Goal: Contribute content: Contribute content

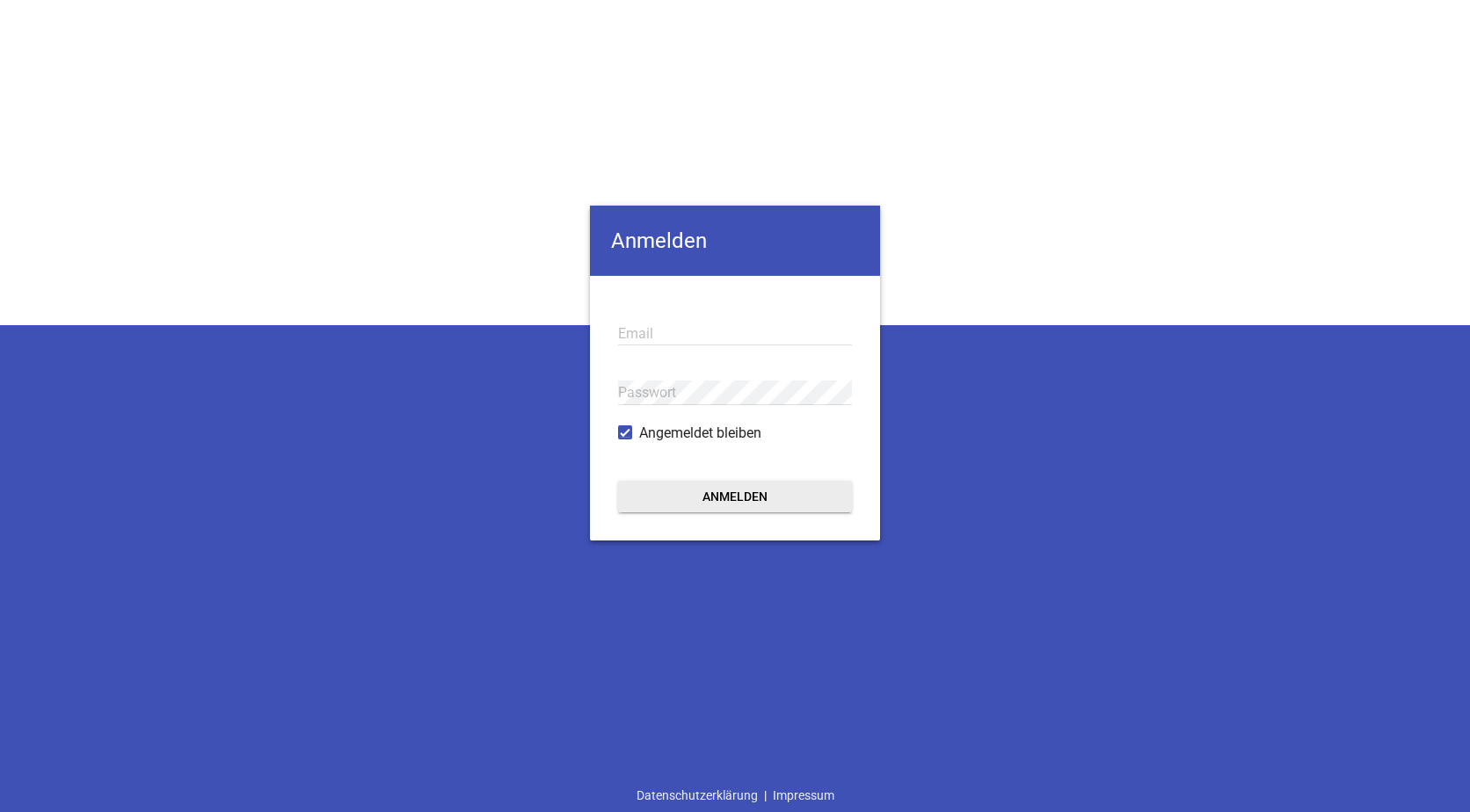
type input "[EMAIL_ADDRESS][DOMAIN_NAME]"
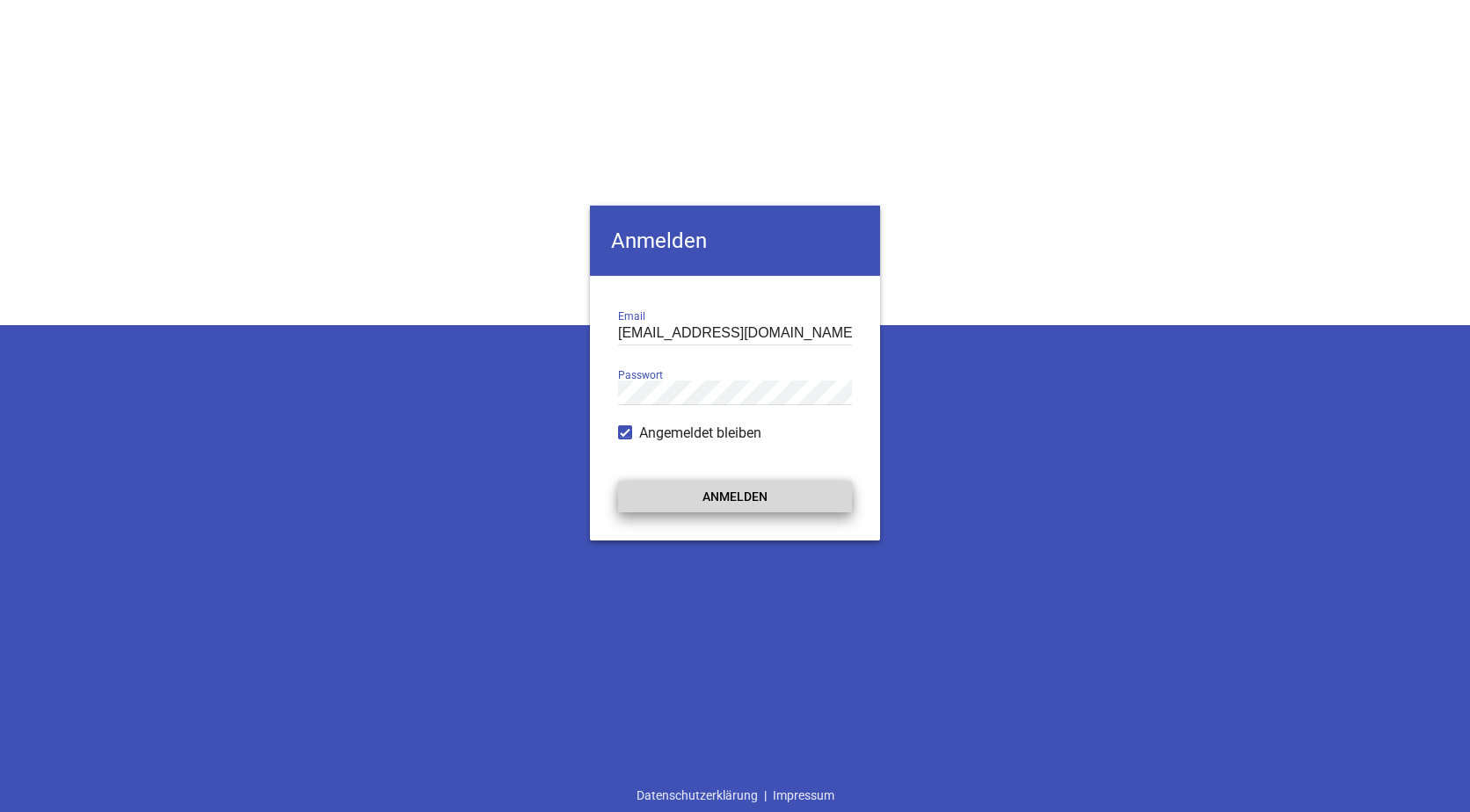
click at [708, 497] on button "Anmelden" at bounding box center [734, 496] width 234 height 32
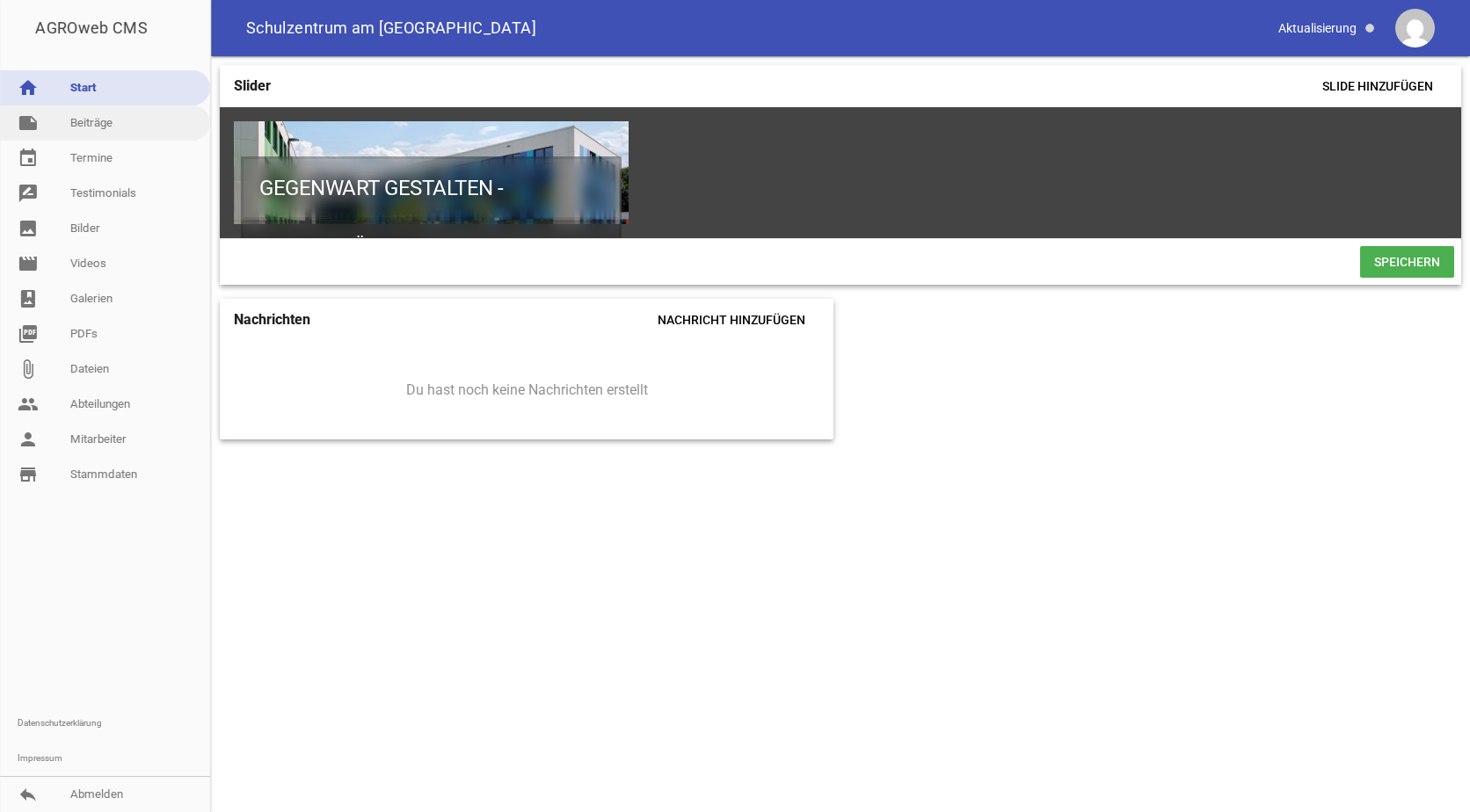
click at [76, 122] on link "note Beiträge" at bounding box center [105, 122] width 210 height 35
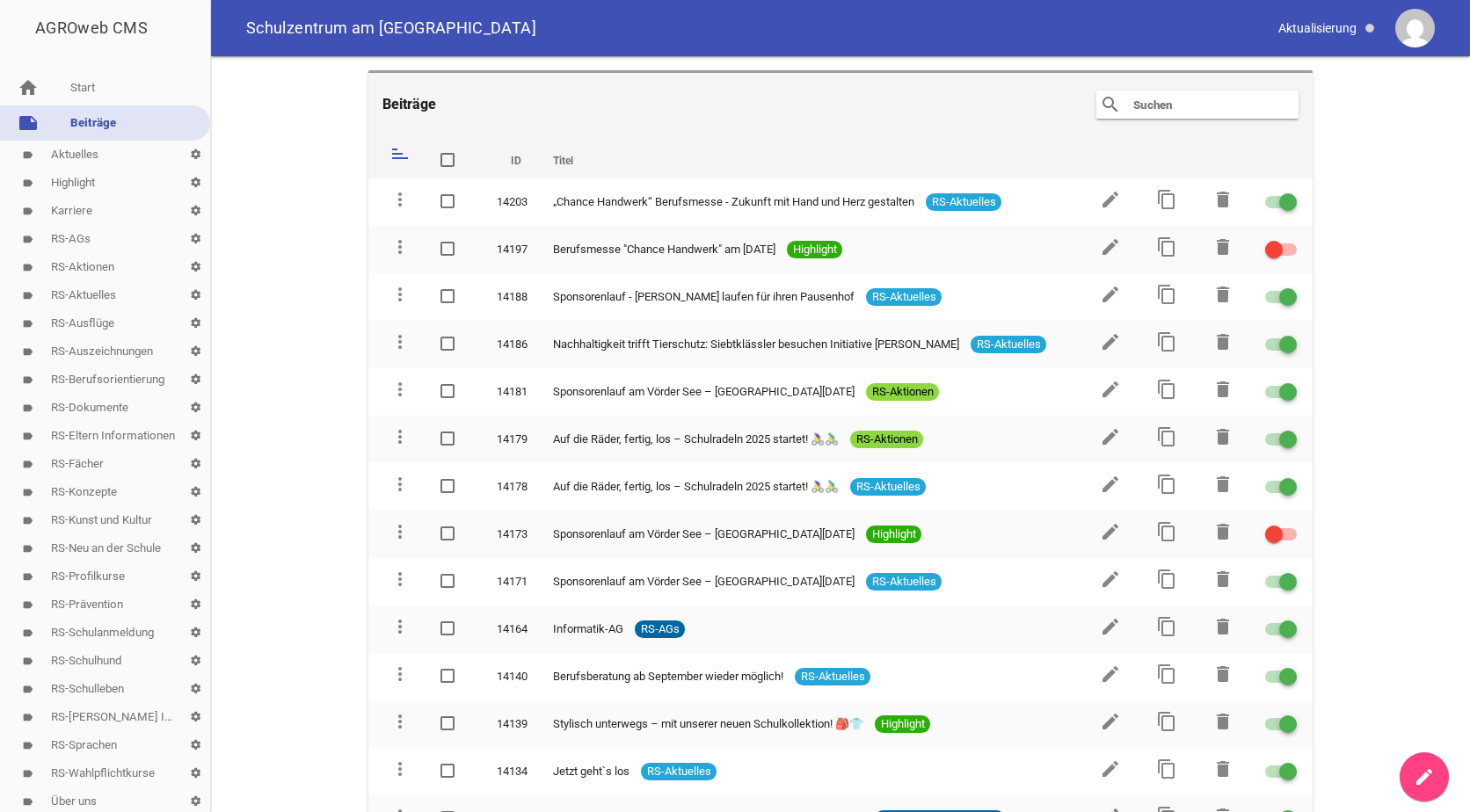
click at [59, 293] on link "label RS-Aktuelles settings" at bounding box center [105, 296] width 210 height 28
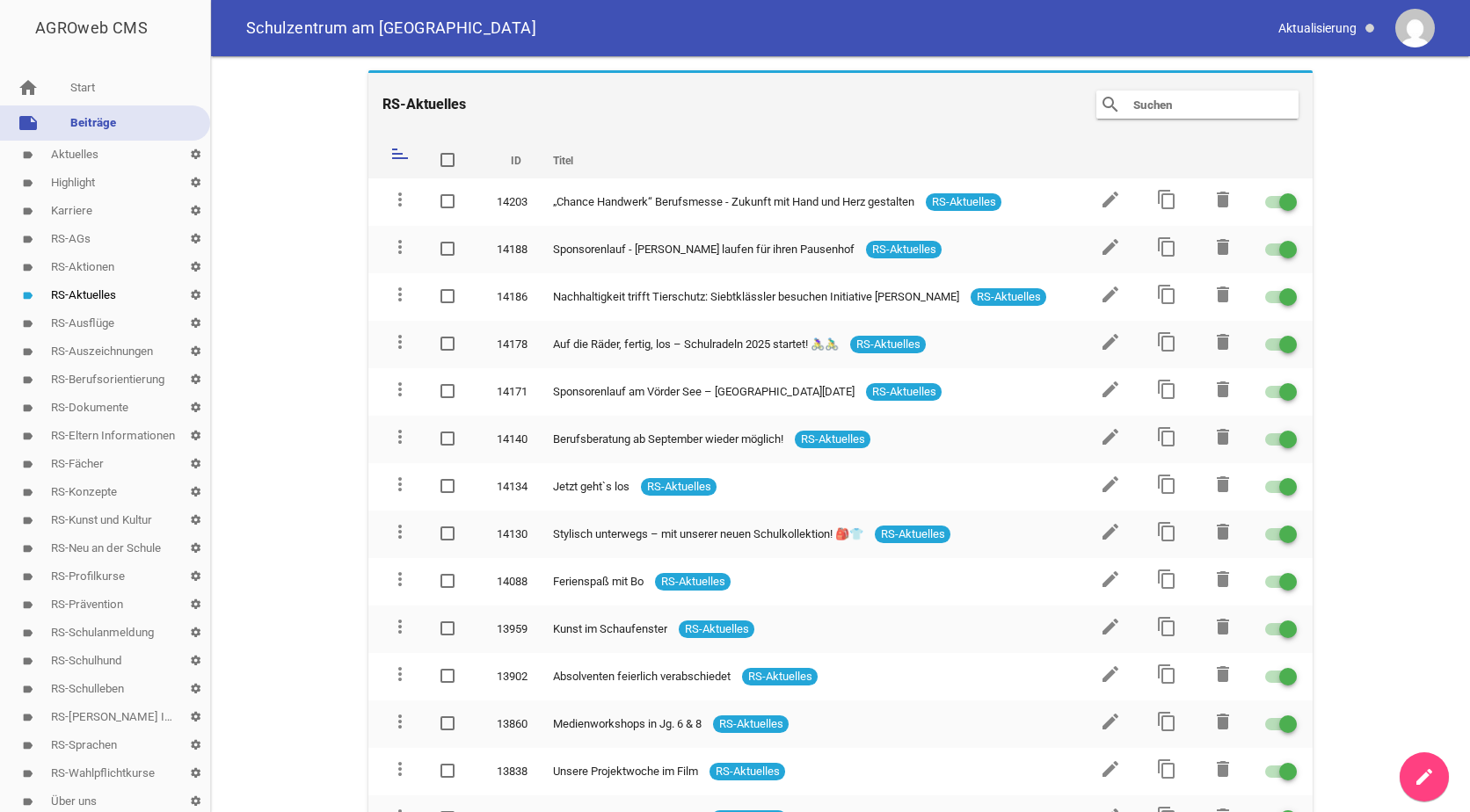
click at [1415, 776] on icon "create" at bounding box center [1424, 777] width 21 height 21
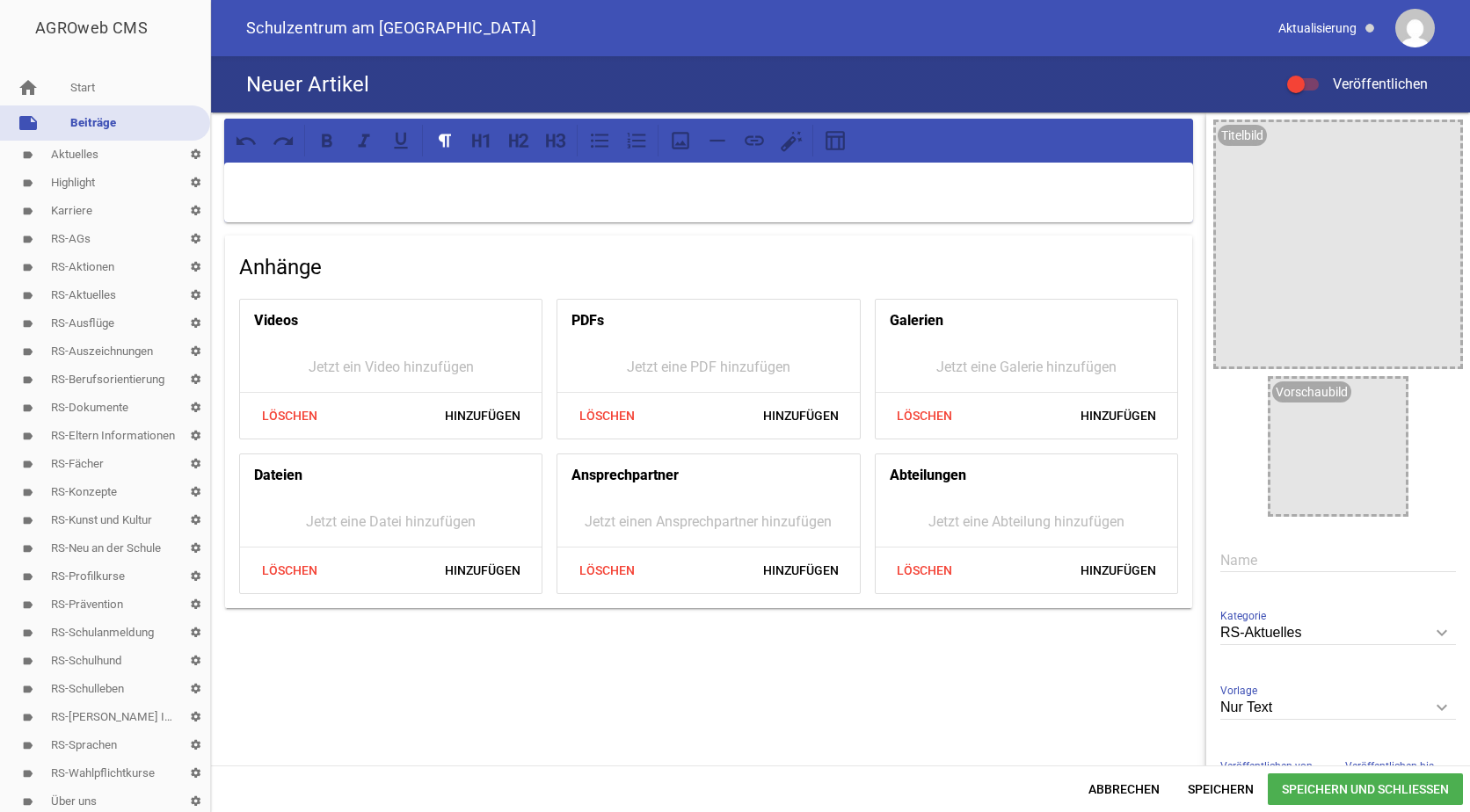
click at [1233, 556] on input "text" at bounding box center [1338, 559] width 236 height 23
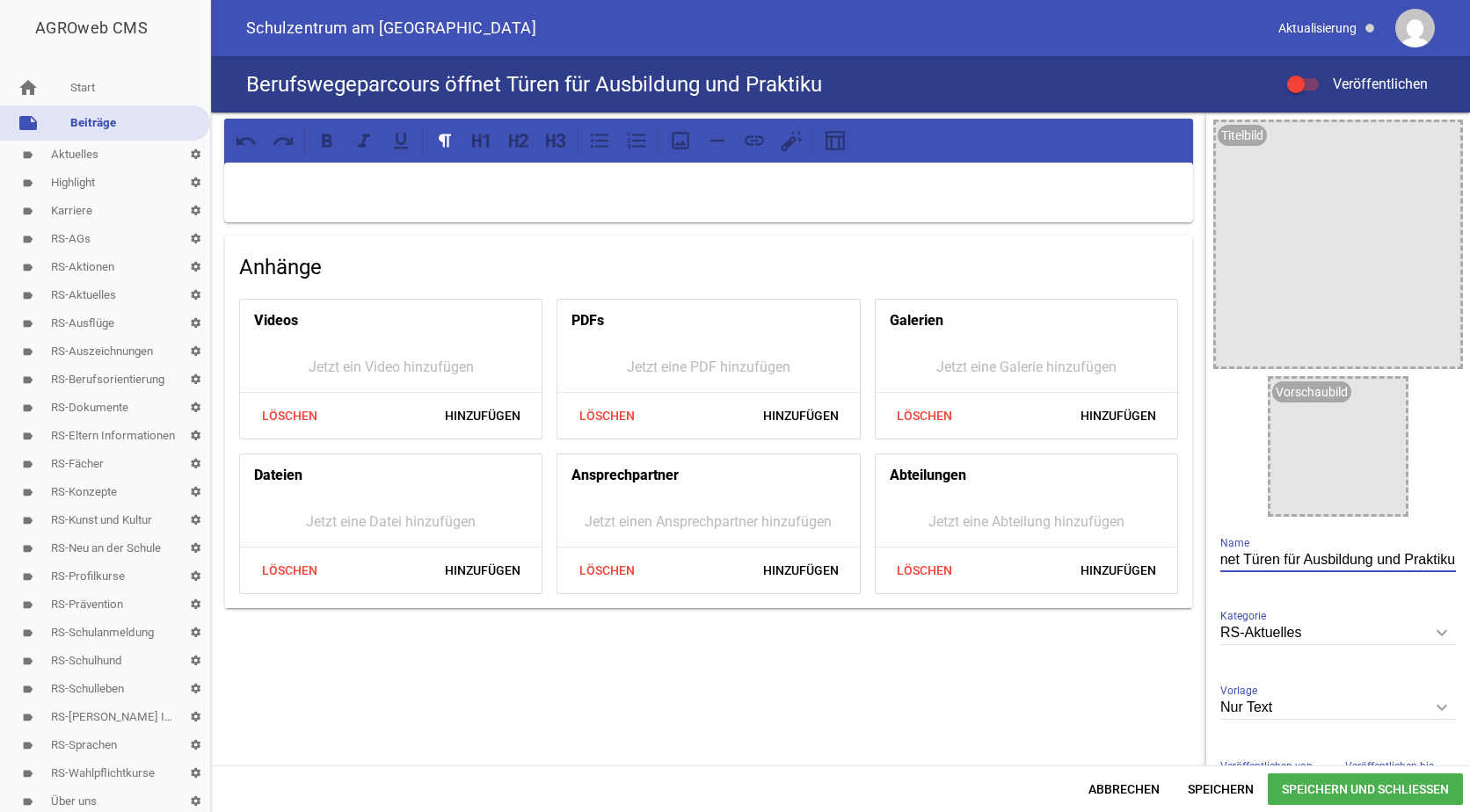
scroll to position [0, 160]
type input "Berufswegeparcours öffnet Türen für Ausbildung und Praktikum"
click at [251, 179] on p at bounding box center [709, 185] width 944 height 21
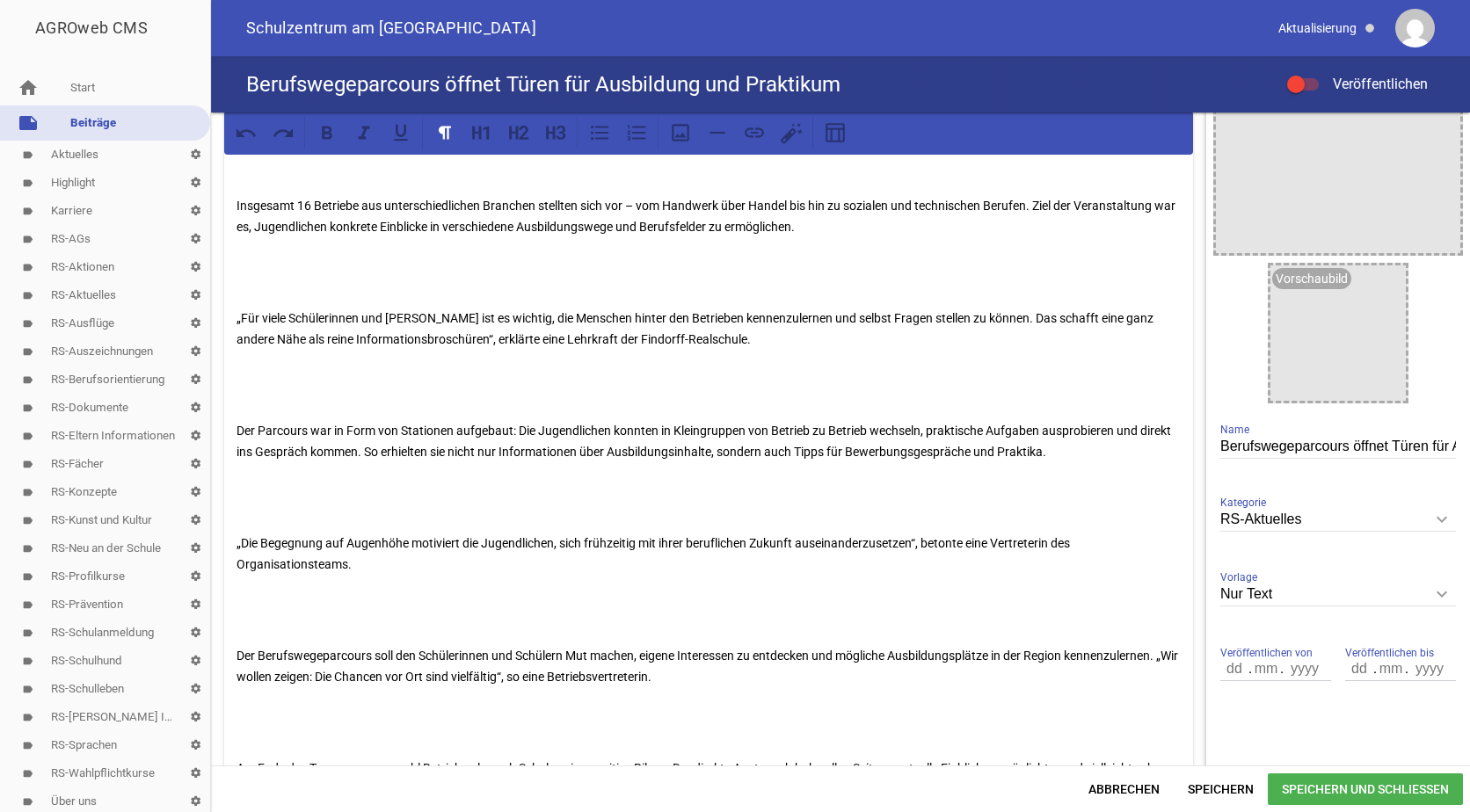
scroll to position [0, 0]
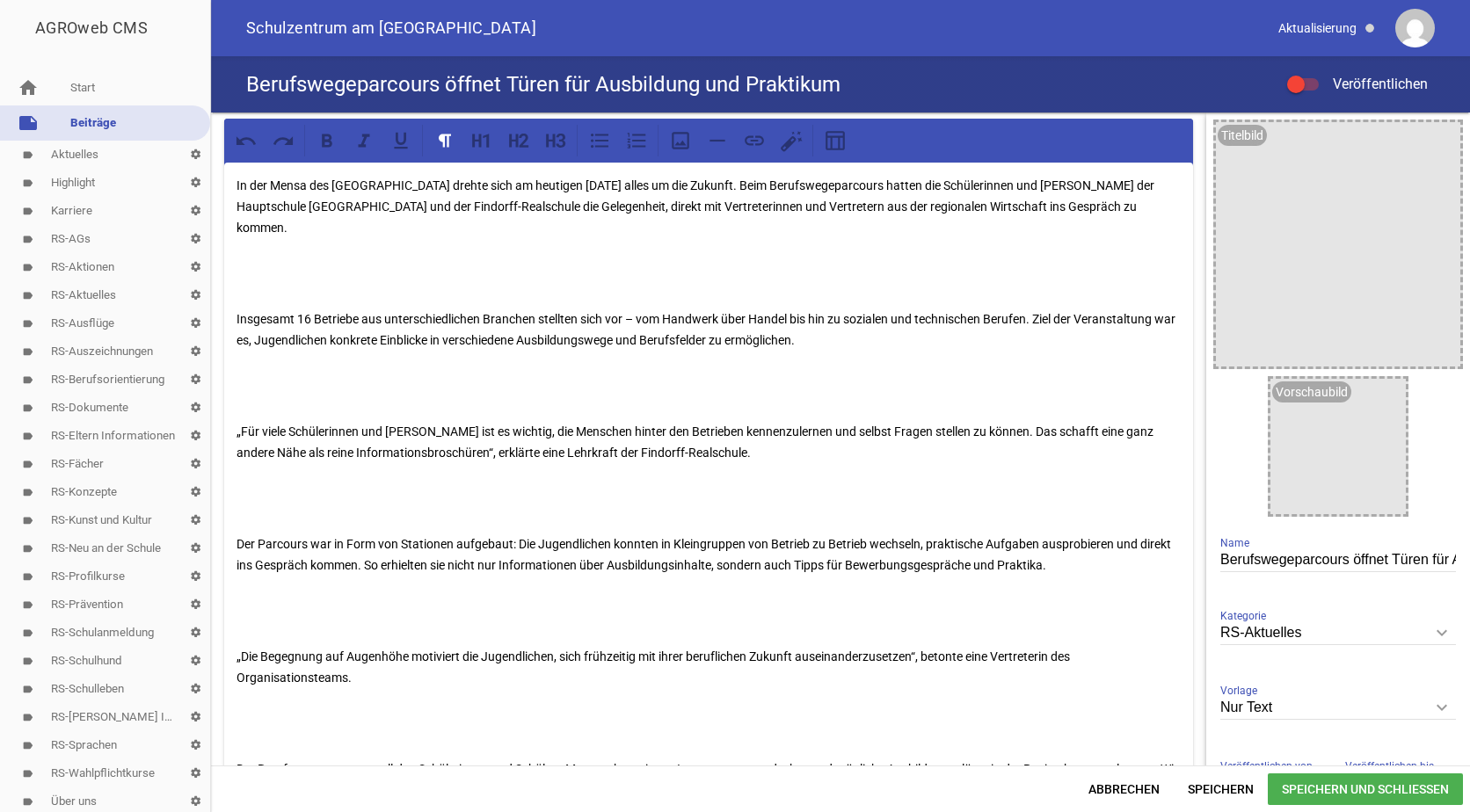
click at [244, 275] on div "In der Mensa des [GEOGRAPHIC_DATA] drehte sich am heutigen [DATE] alles um die …" at bounding box center [709, 579] width 969 height 834
click at [234, 284] on div "In der Mensa des [GEOGRAPHIC_DATA] drehte sich am heutigen [DATE] alles um die …" at bounding box center [709, 579] width 969 height 834
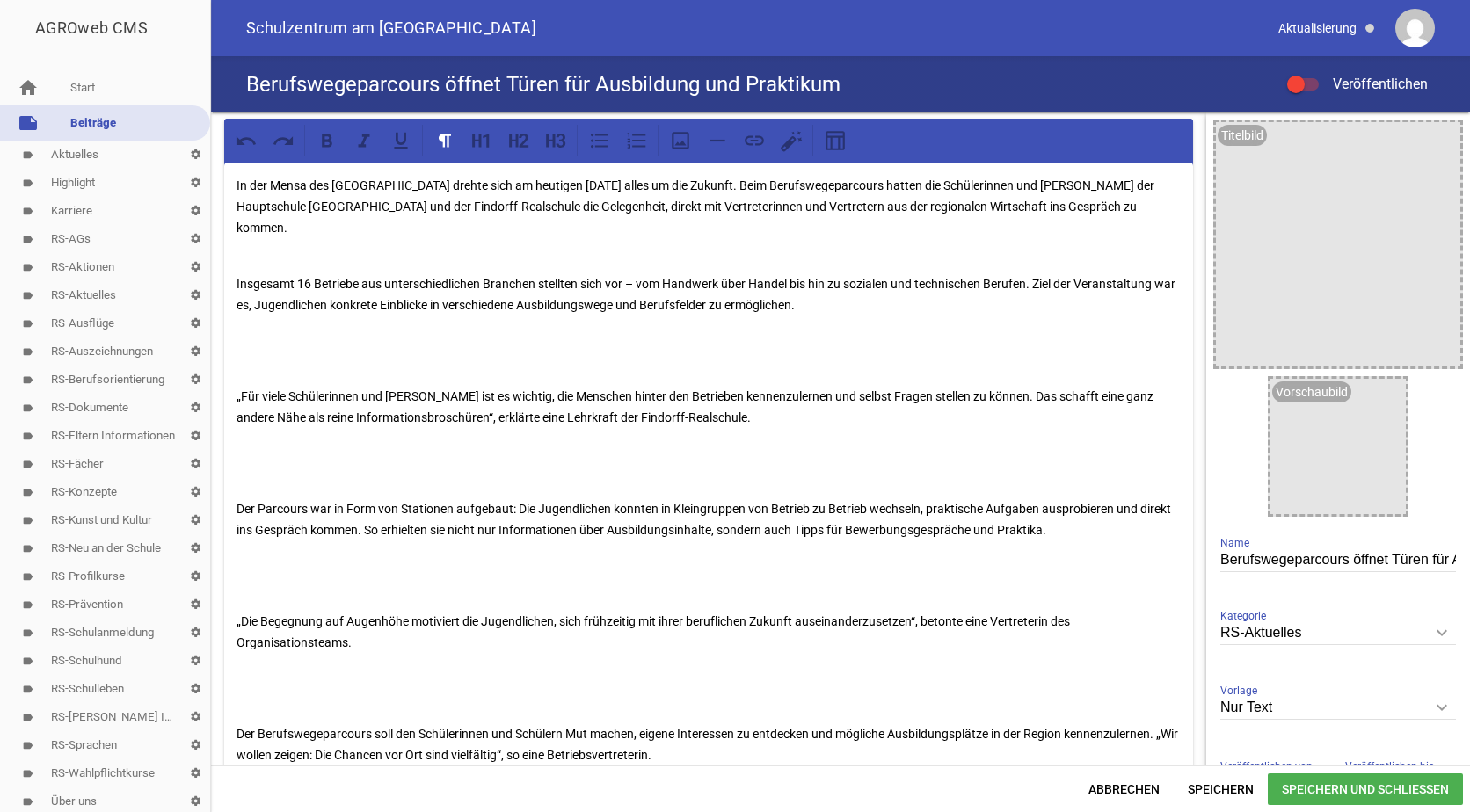
click at [238, 350] on p at bounding box center [709, 350] width 944 height 42
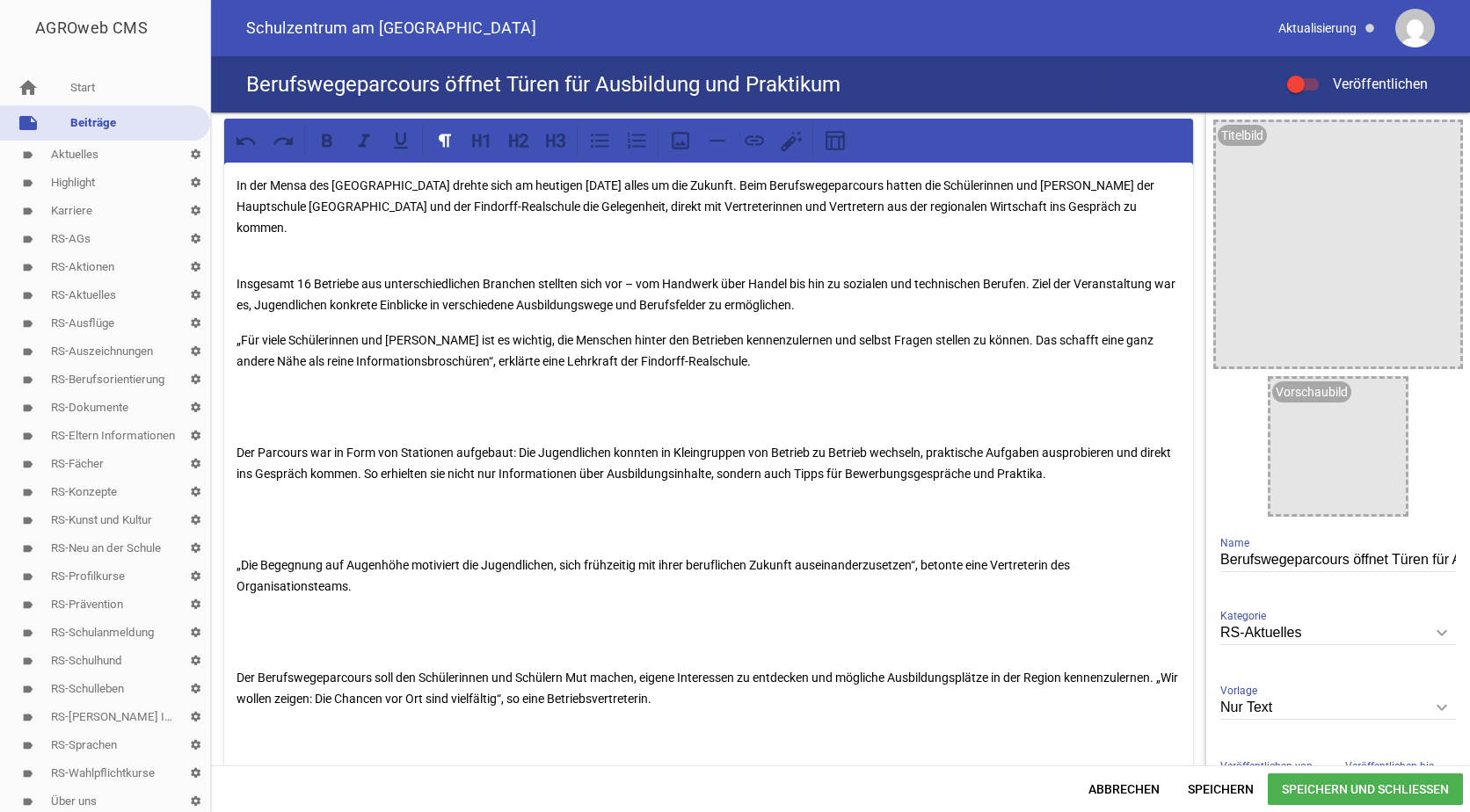
click at [240, 413] on div "In der Mensa des [GEOGRAPHIC_DATA] drehte sich am heutigen [DATE] alles um die …" at bounding box center [709, 533] width 969 height 742
click at [235, 411] on div "In der Mensa des [GEOGRAPHIC_DATA] drehte sich am heutigen [DATE] alles um die …" at bounding box center [709, 533] width 969 height 742
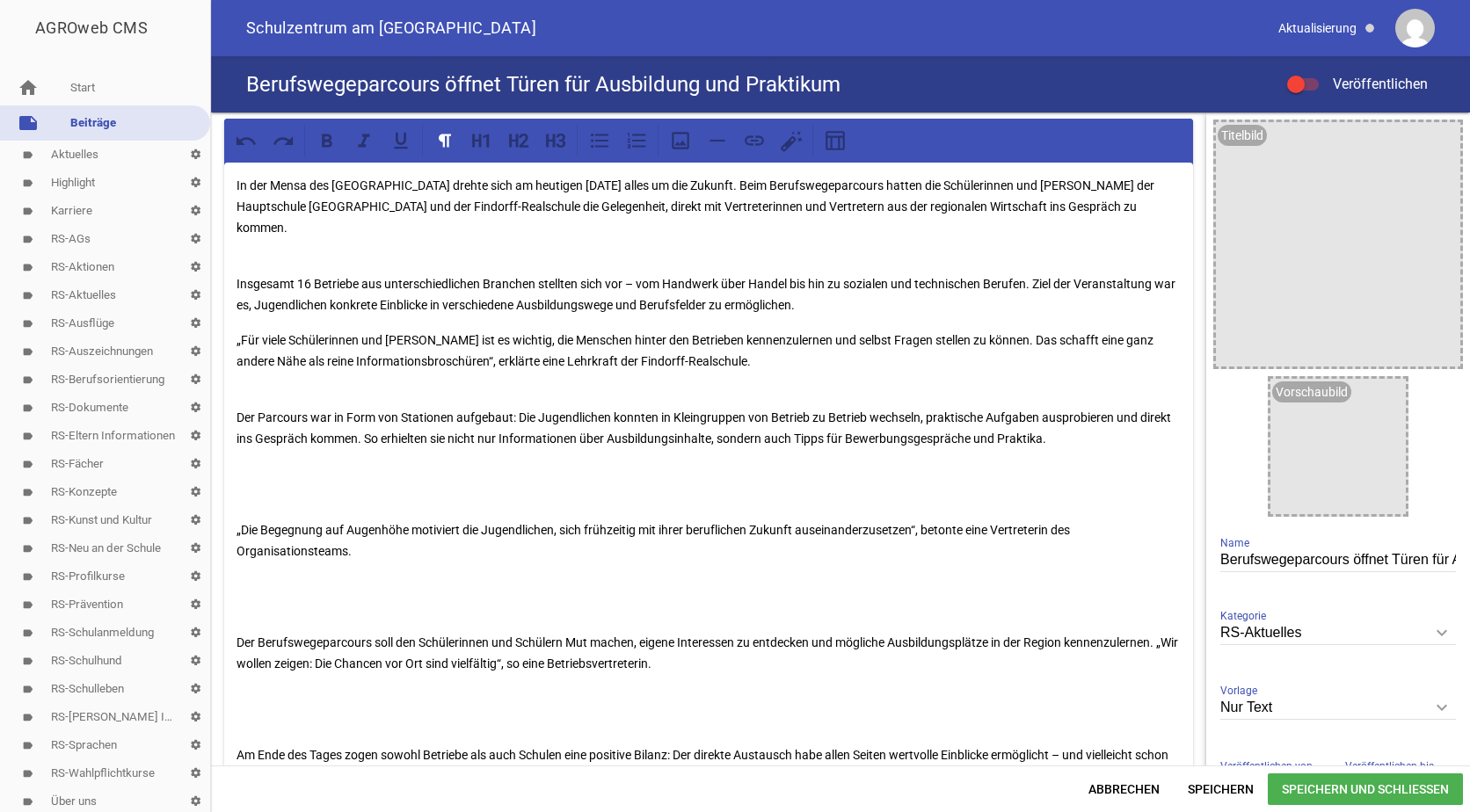
click at [237, 484] on div "In der Mensa des [GEOGRAPHIC_DATA] drehte sich am heutigen [DATE] alles um die …" at bounding box center [709, 515] width 969 height 707
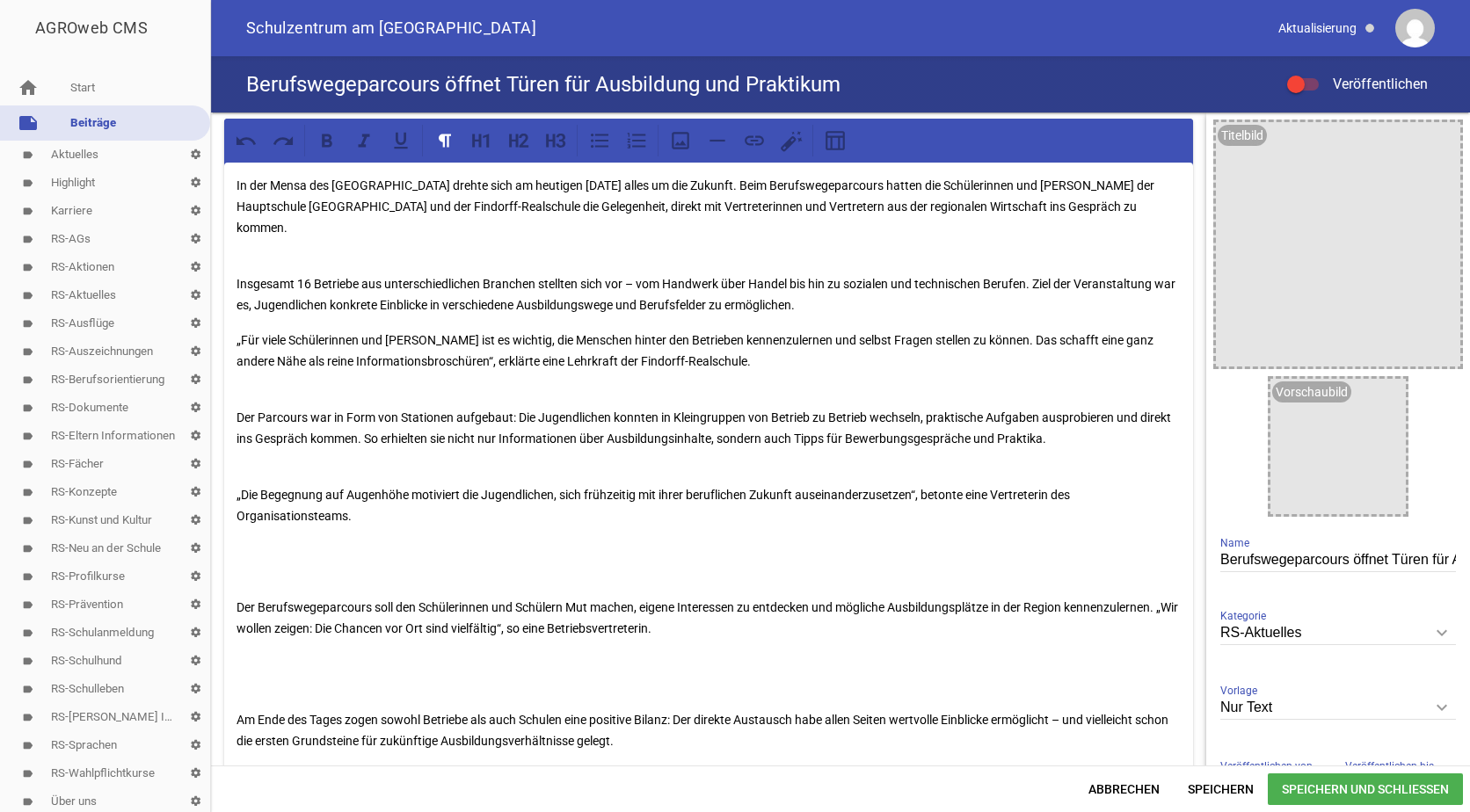
click at [239, 566] on div "In der Mensa des [GEOGRAPHIC_DATA] drehte sich am heutigen [DATE] alles um die …" at bounding box center [709, 498] width 969 height 672
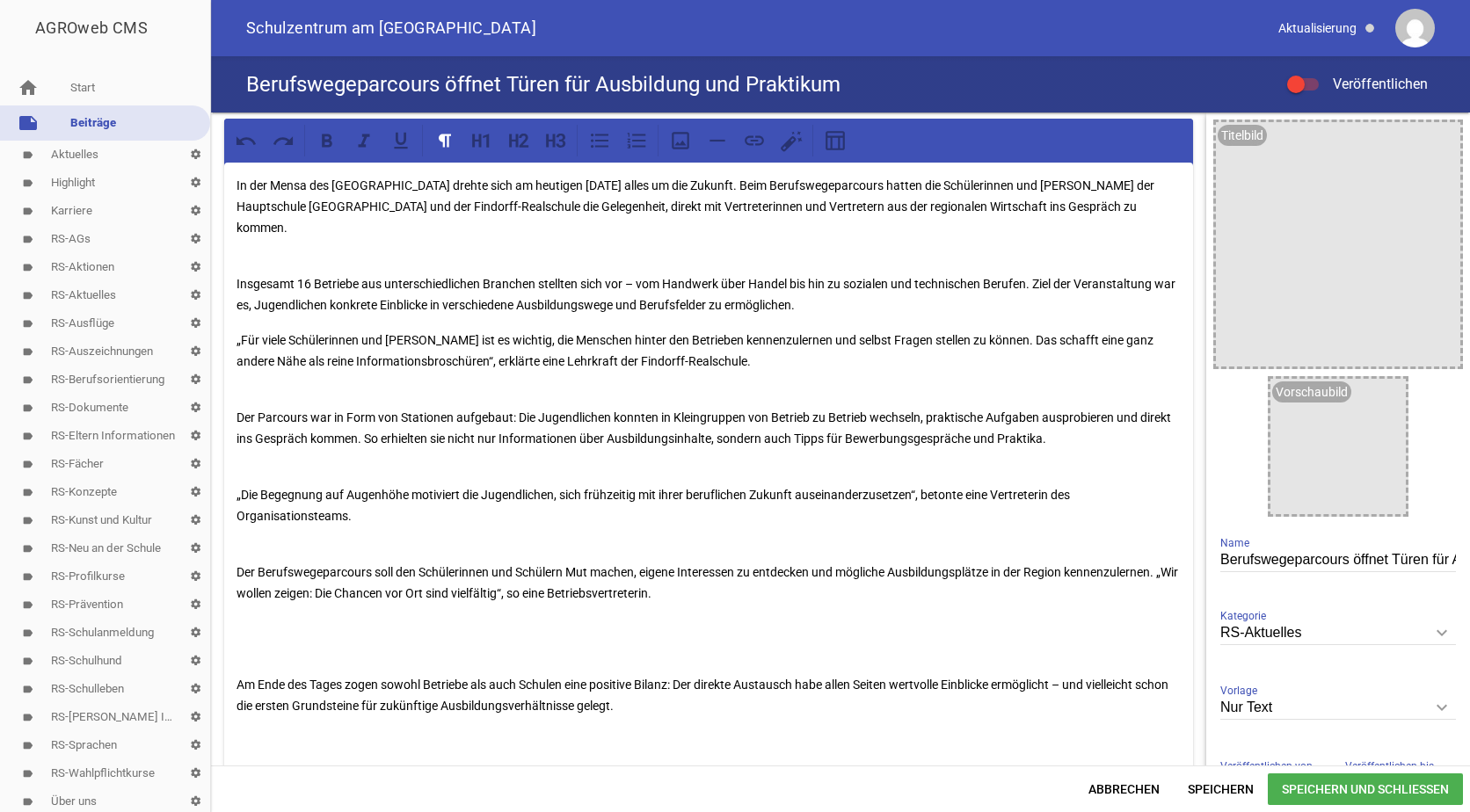
click at [246, 644] on div "In der Mensa des [GEOGRAPHIC_DATA] drehte sich am heutigen [DATE] alles um die …" at bounding box center [709, 481] width 969 height 636
click at [238, 635] on p at bounding box center [709, 638] width 944 height 42
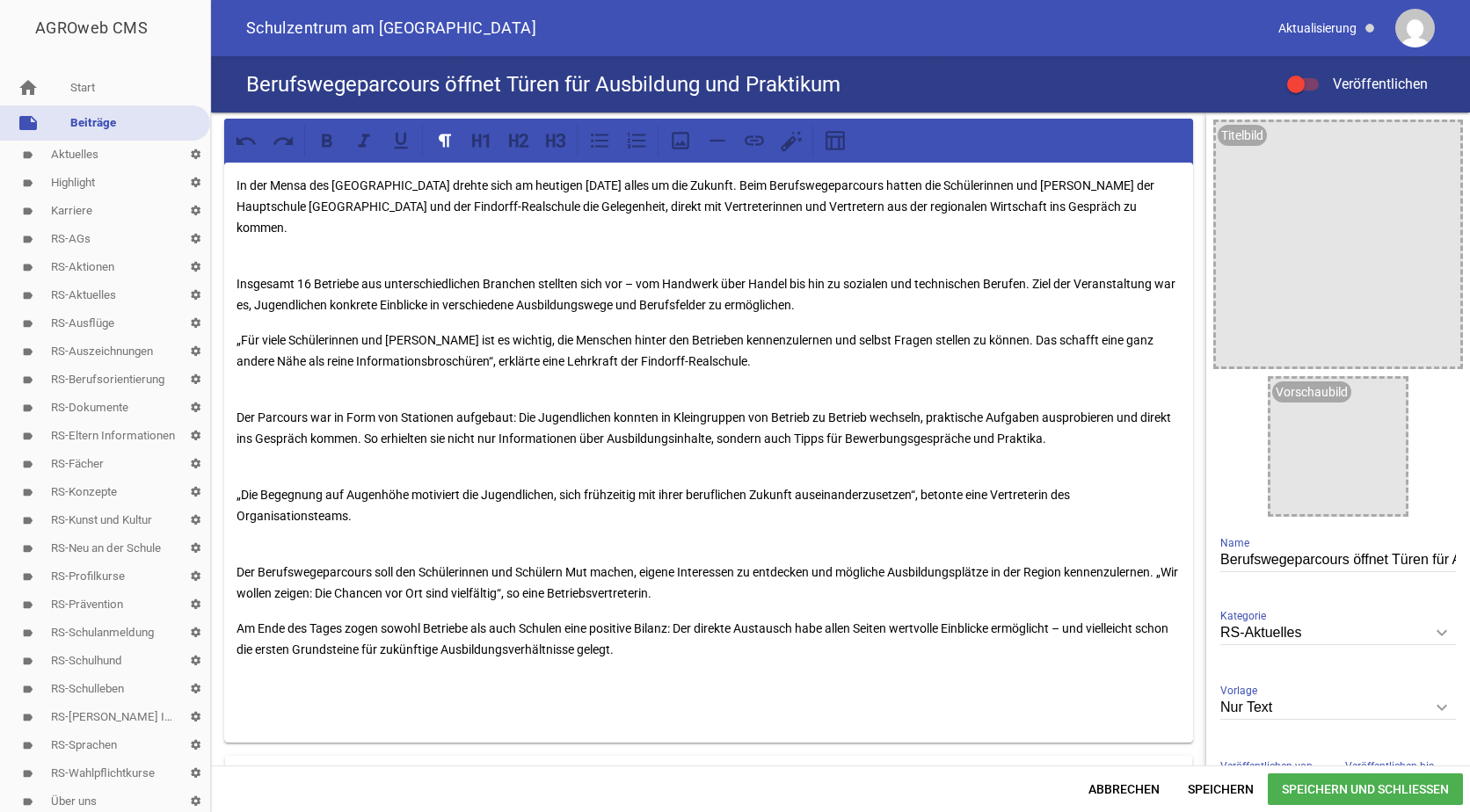
click at [249, 253] on p "Insgesamt 16 Betriebe aus unterschiedlichen Branchen stellten sich vor – vom Ha…" at bounding box center [709, 283] width 944 height 63
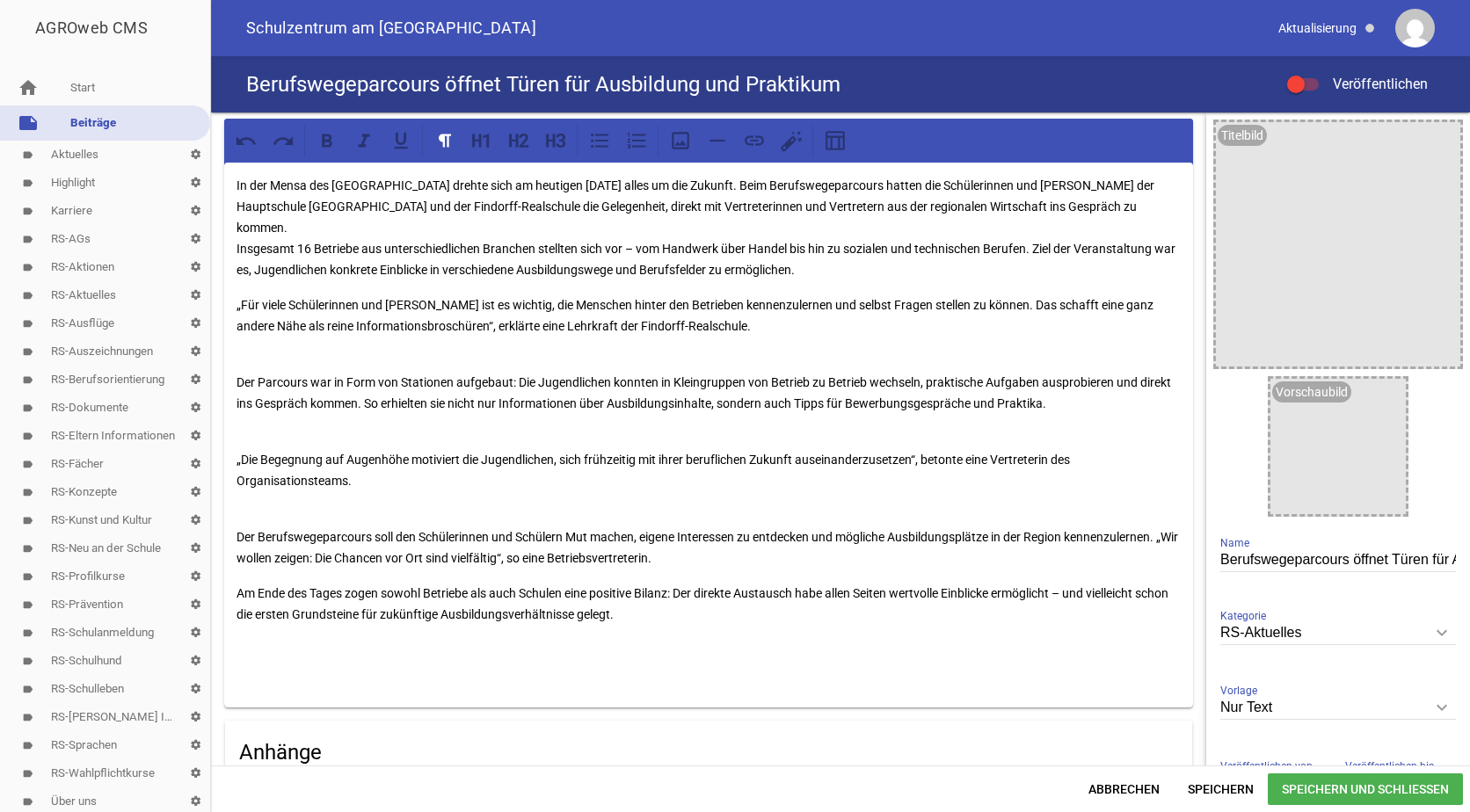
click at [232, 225] on div "In der Mensa des [GEOGRAPHIC_DATA] drehte sich am heutigen [DATE] alles um die …" at bounding box center [709, 435] width 969 height 545
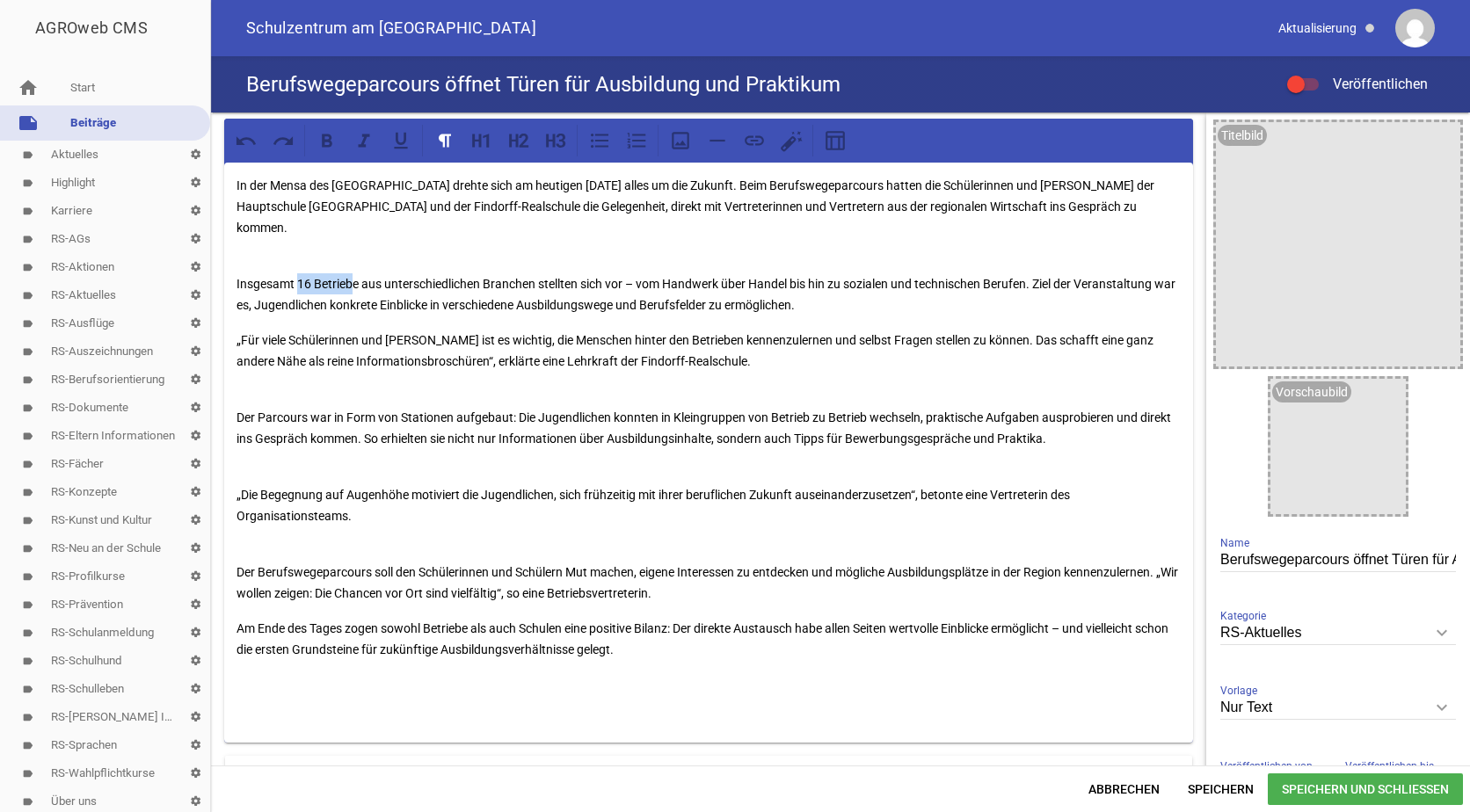
drag, startPoint x: 356, startPoint y: 262, endPoint x: 298, endPoint y: 266, distance: 58.1
click at [298, 273] on p "Insgesamt 16 Betriebe aus unterschiedlichen Branchen stellten sich vor – vom Ha…" at bounding box center [709, 294] width 944 height 42
click at [326, 144] on icon at bounding box center [327, 141] width 23 height 23
drag, startPoint x: 807, startPoint y: 185, endPoint x: 921, endPoint y: 187, distance: 114.0
click at [921, 187] on p "In der Mensa des [GEOGRAPHIC_DATA] drehte sich am heutigen [DATE] alles um die …" at bounding box center [709, 217] width 944 height 84
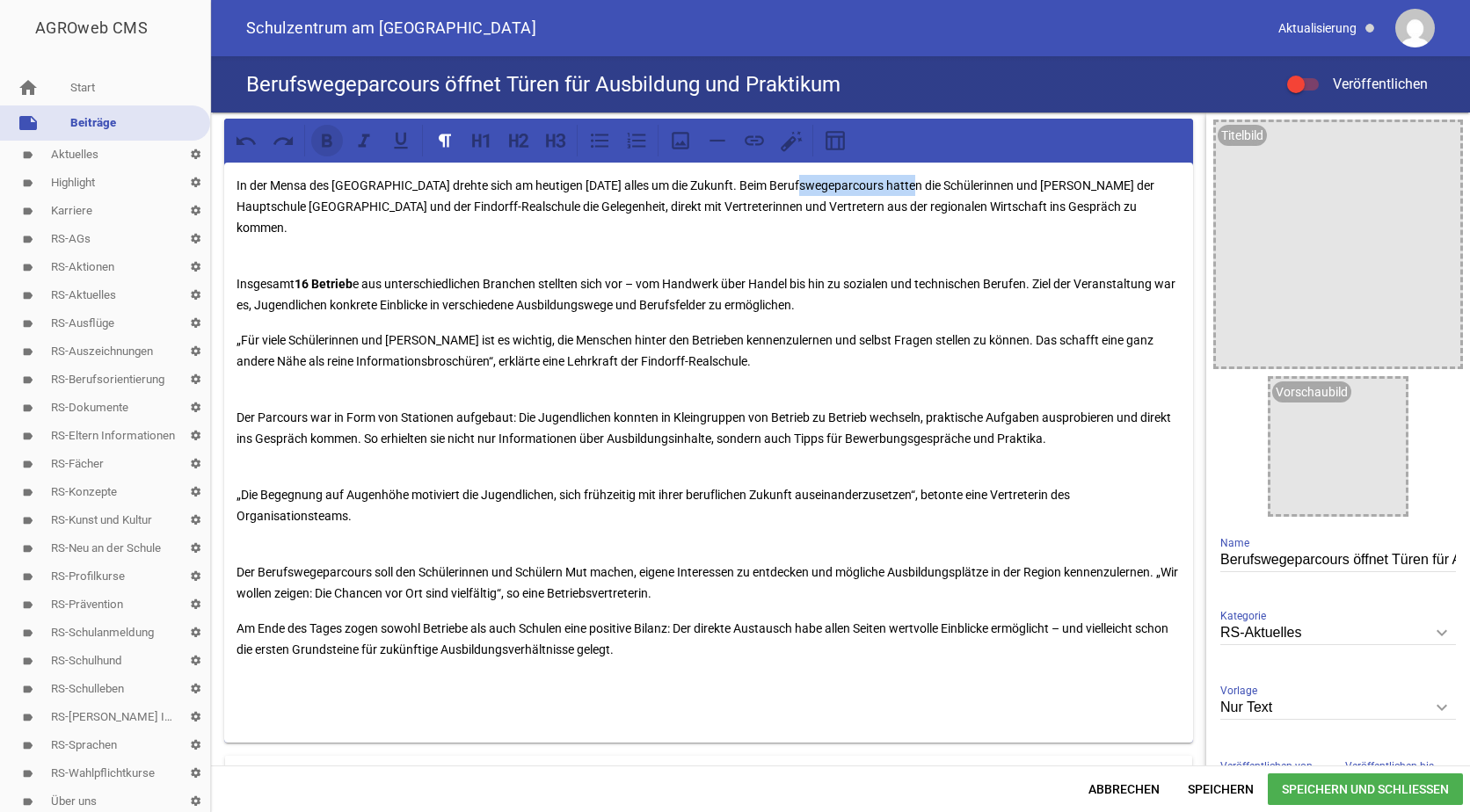
click at [330, 138] on icon at bounding box center [327, 140] width 10 height 13
drag, startPoint x: 708, startPoint y: 336, endPoint x: 502, endPoint y: 336, distance: 206.0
click at [502, 336] on p "„Für viele Schülerinnen und [PERSON_NAME] ist es wichtig, die Menschen hinter d…" at bounding box center [709, 350] width 944 height 42
drag, startPoint x: 452, startPoint y: 396, endPoint x: 403, endPoint y: 395, distance: 49.0
click at [403, 395] on p "Der Parcours war in Form von Stationen aufgebaut: Die Jugendlichen konnten in K…" at bounding box center [709, 417] width 944 height 63
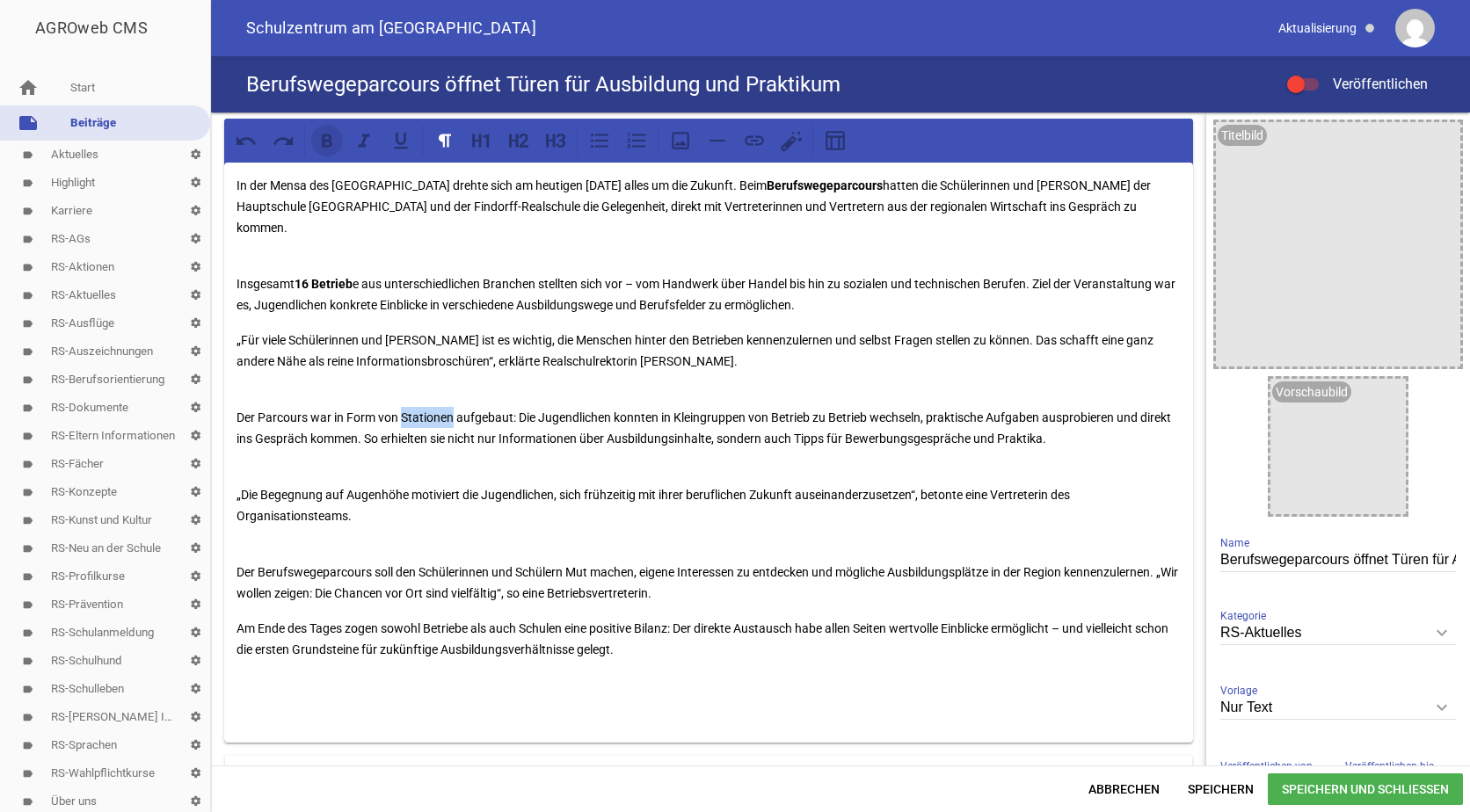
click at [326, 137] on icon at bounding box center [327, 141] width 23 height 23
click at [682, 405] on p "Der Parcours war in Form von Stationen aufgebaut: Die Jugendlichen konnten in K…" at bounding box center [709, 417] width 944 height 63
drag, startPoint x: 263, startPoint y: 338, endPoint x: 235, endPoint y: 342, distance: 28.3
click at [235, 342] on div "In der Mensa des [GEOGRAPHIC_DATA] drehte sich am heutigen [DATE] alles um die …" at bounding box center [709, 452] width 969 height 580
click at [333, 139] on icon at bounding box center [327, 141] width 23 height 23
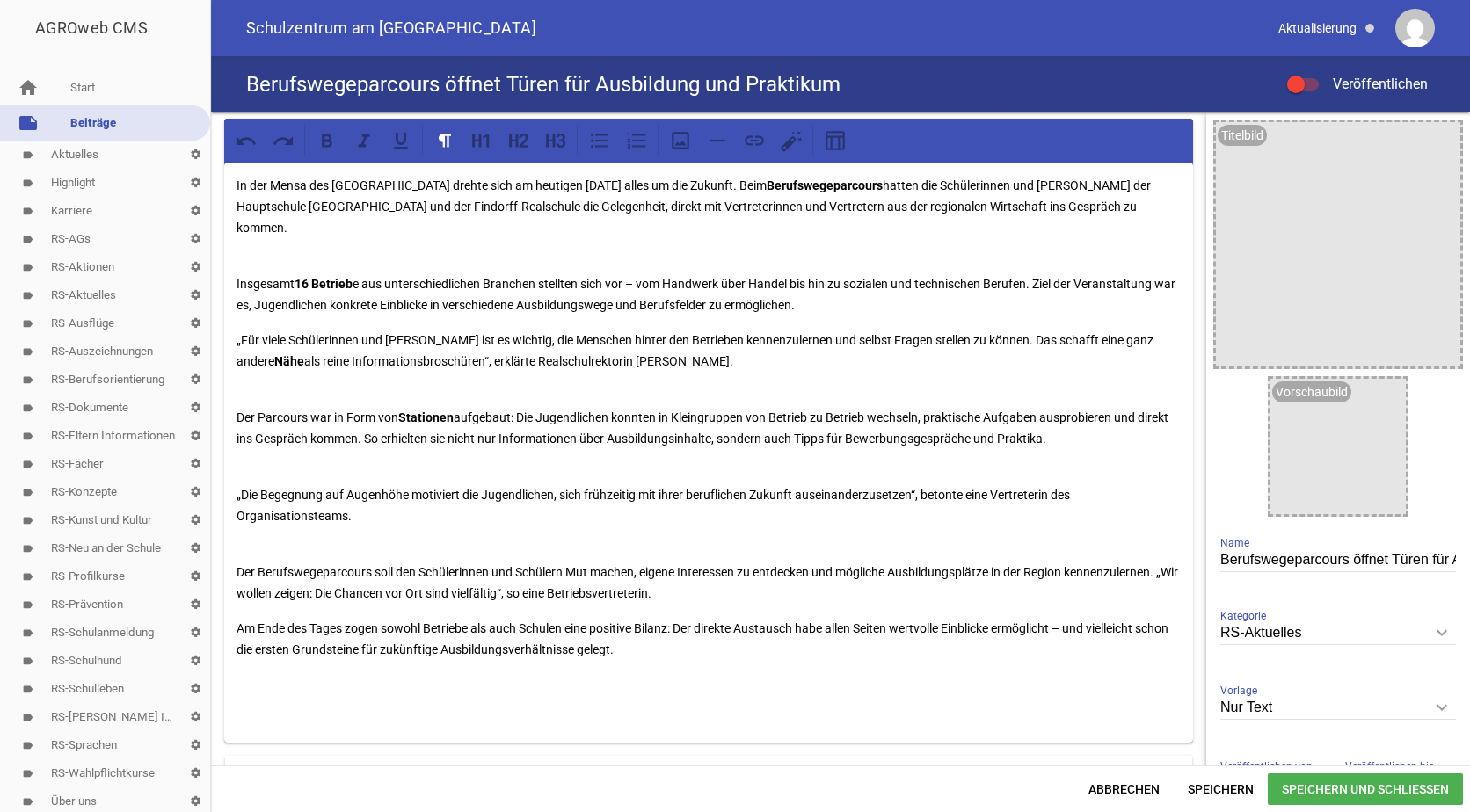
click at [380, 329] on p "„Für viele Schülerinnen und [PERSON_NAME] ist es wichtig, die Menschen hinter d…" at bounding box center [709, 350] width 944 height 42
click at [242, 469] on p "„Die Begegnung auf Augenhöhe motiviert die Jugendlichen, sich frühzeitig mit ih…" at bounding box center [709, 495] width 944 height 63
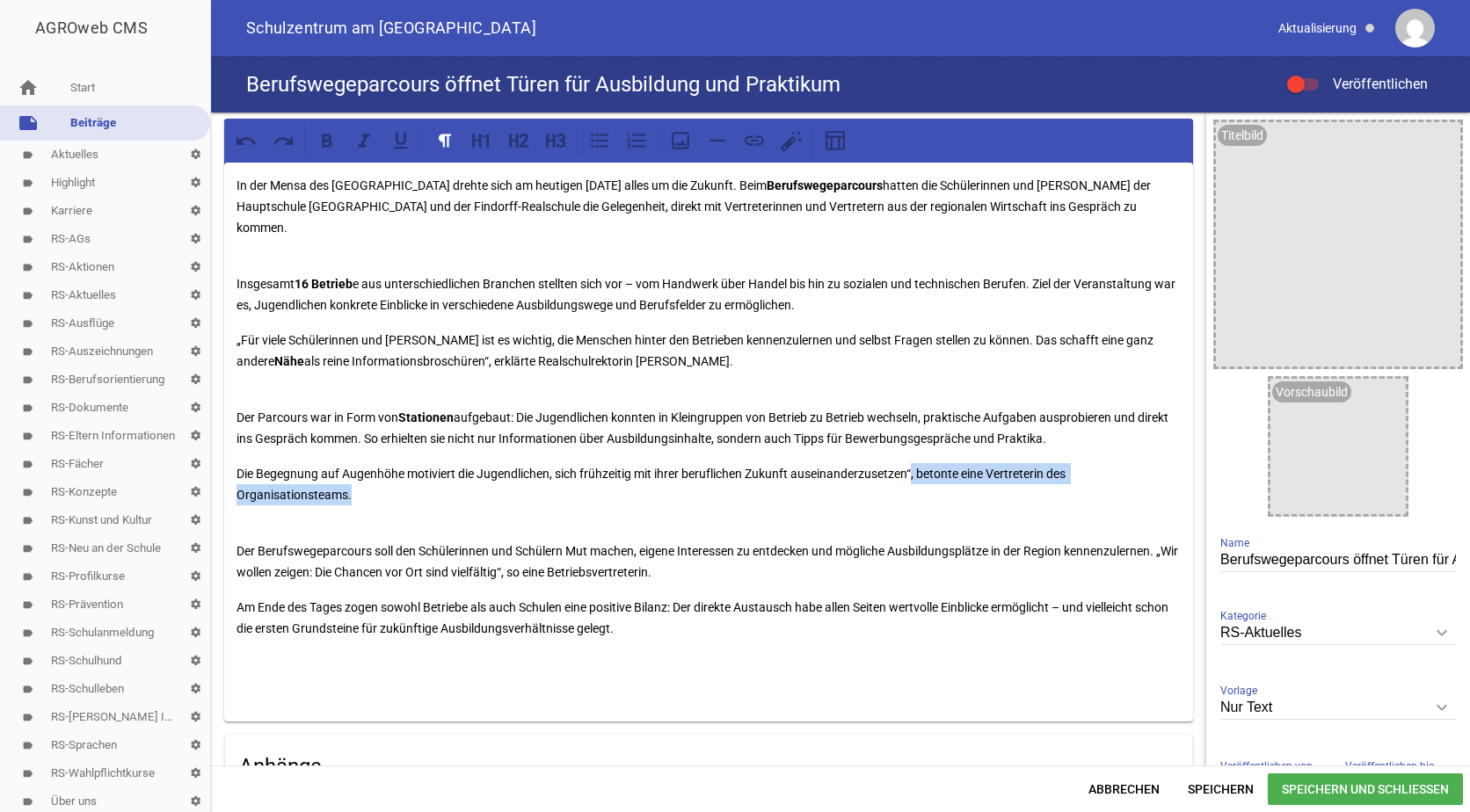
drag, startPoint x: 371, startPoint y: 475, endPoint x: 916, endPoint y: 451, distance: 545.5
click at [916, 464] on p "Die Begegnung auf Augenhöhe motiviert die Jugendlichen, sich frühzeitig mit ihr…" at bounding box center [709, 484] width 944 height 42
click at [984, 483] on p "Die Begegnung auf Augenhöhe motiviert die Jugendlichen, sich frühzeitig mit ihr…" at bounding box center [709, 484] width 944 height 42
drag, startPoint x: 238, startPoint y: 444, endPoint x: 238, endPoint y: 467, distance: 23.0
click at [238, 464] on p "Die Begegnung auf Augenhöhe motiviert die Jugendlichen, sich frühzeitig mit ihr…" at bounding box center [709, 484] width 944 height 42
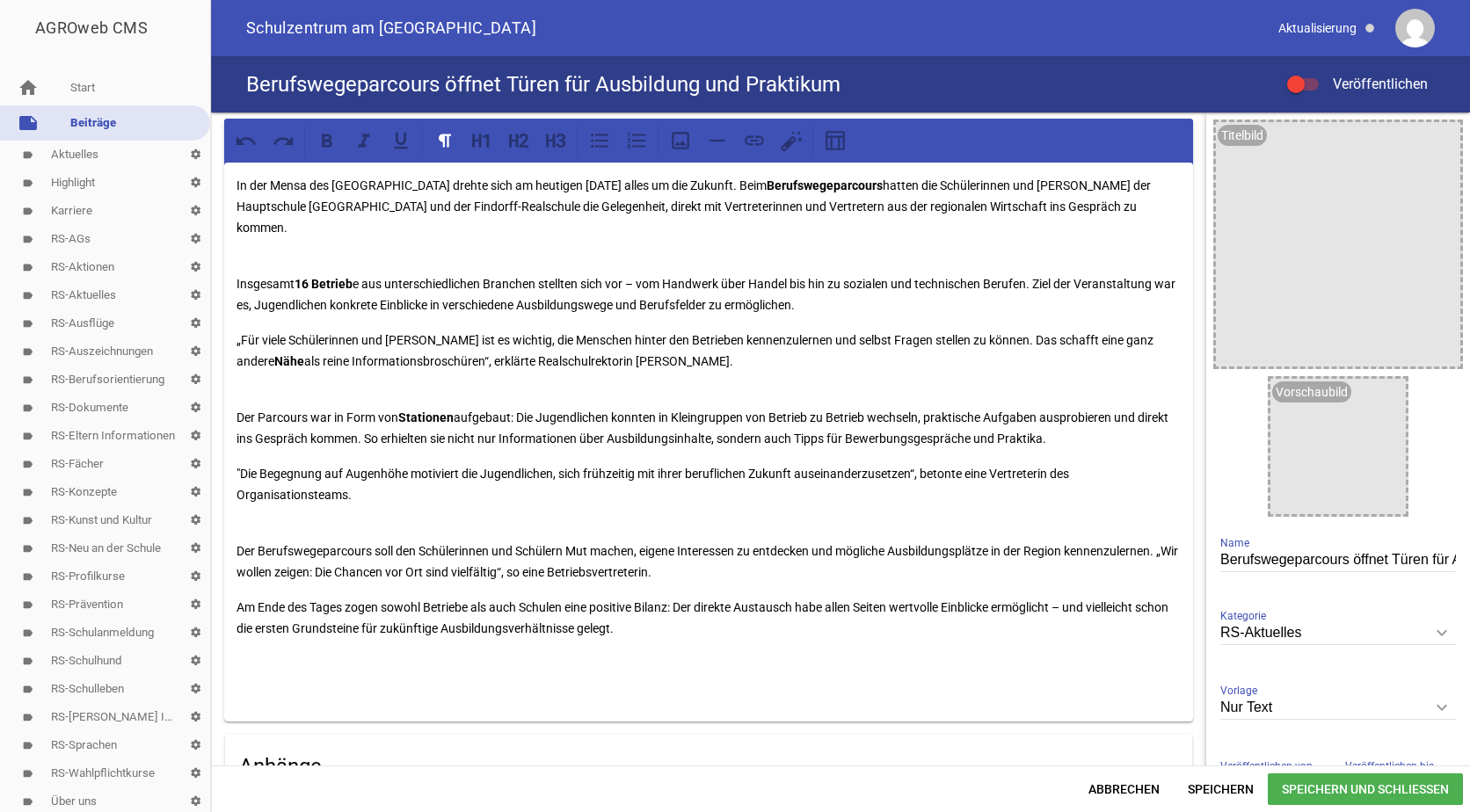
click at [967, 464] on p ""Die Begegnung auf Augenhöhe motiviert die Jugendlichen, sich frühzeitig mit ih…" at bounding box center [709, 484] width 944 height 42
click at [997, 464] on p ""Die Begegnung auf Augenhöhe motiviert die Jugendlichen, sich frühzeitig mit ih…" at bounding box center [709, 484] width 944 height 42
click at [1049, 464] on p ""Die Begegnung auf Augenhöhe motiviert die Jugendlichen, sich frühzeitig mit ih…" at bounding box center [709, 484] width 944 height 42
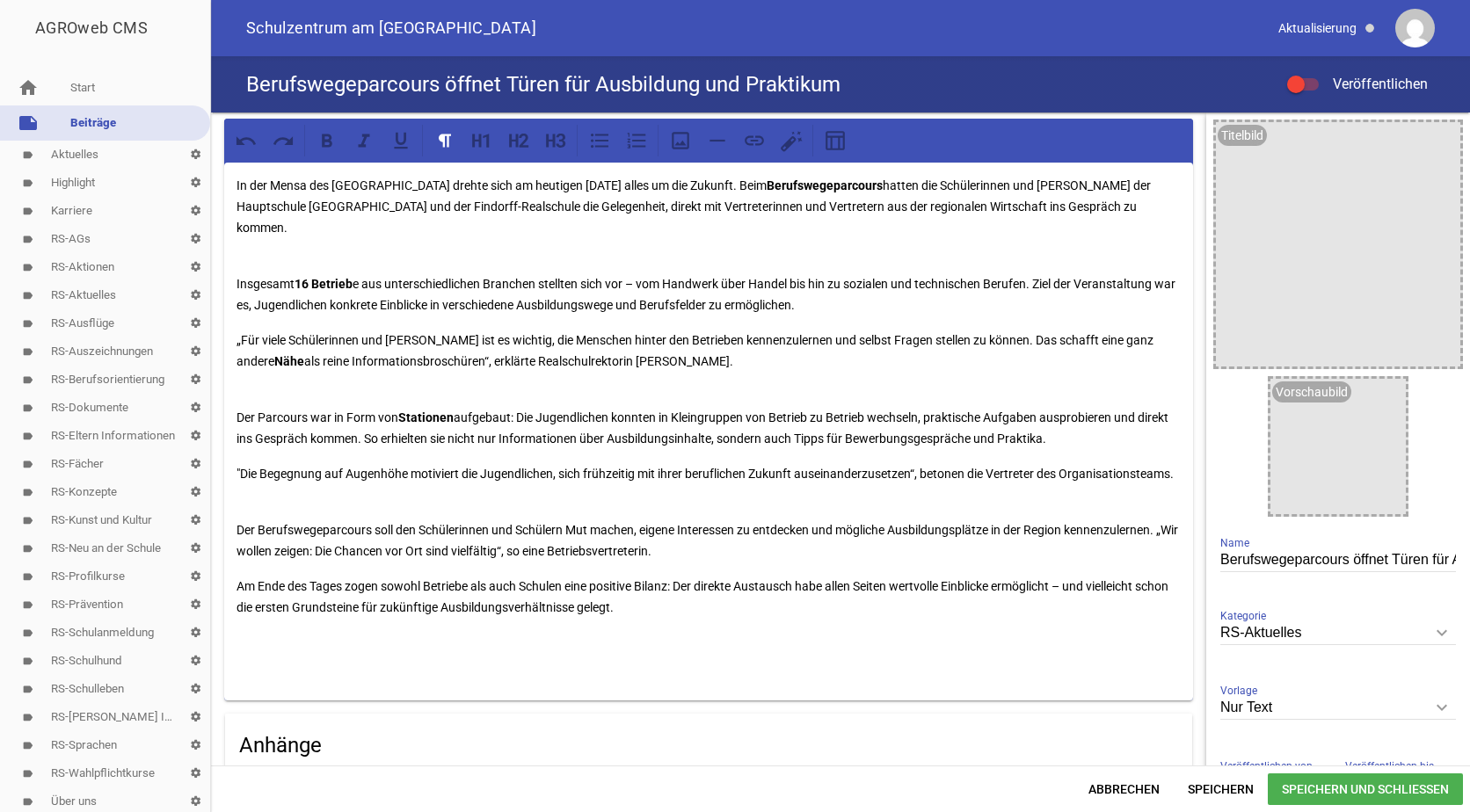
click at [247, 509] on p "Der Berufswegeparcours soll den Schülerinnen und Schülern Mut machen, eigene In…" at bounding box center [709, 529] width 944 height 63
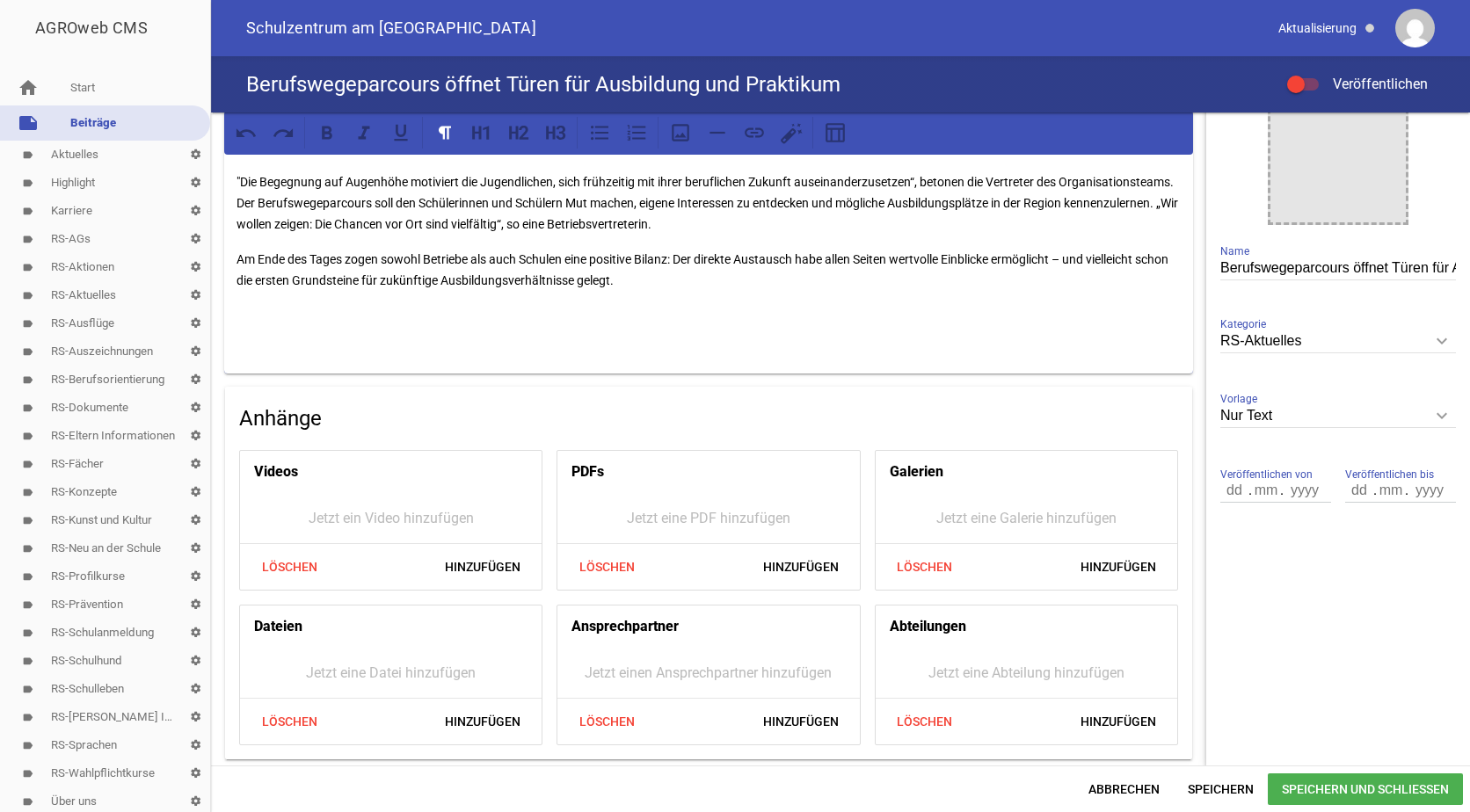
scroll to position [293, 0]
click at [775, 714] on span "Hinzufügen" at bounding box center [801, 721] width 104 height 32
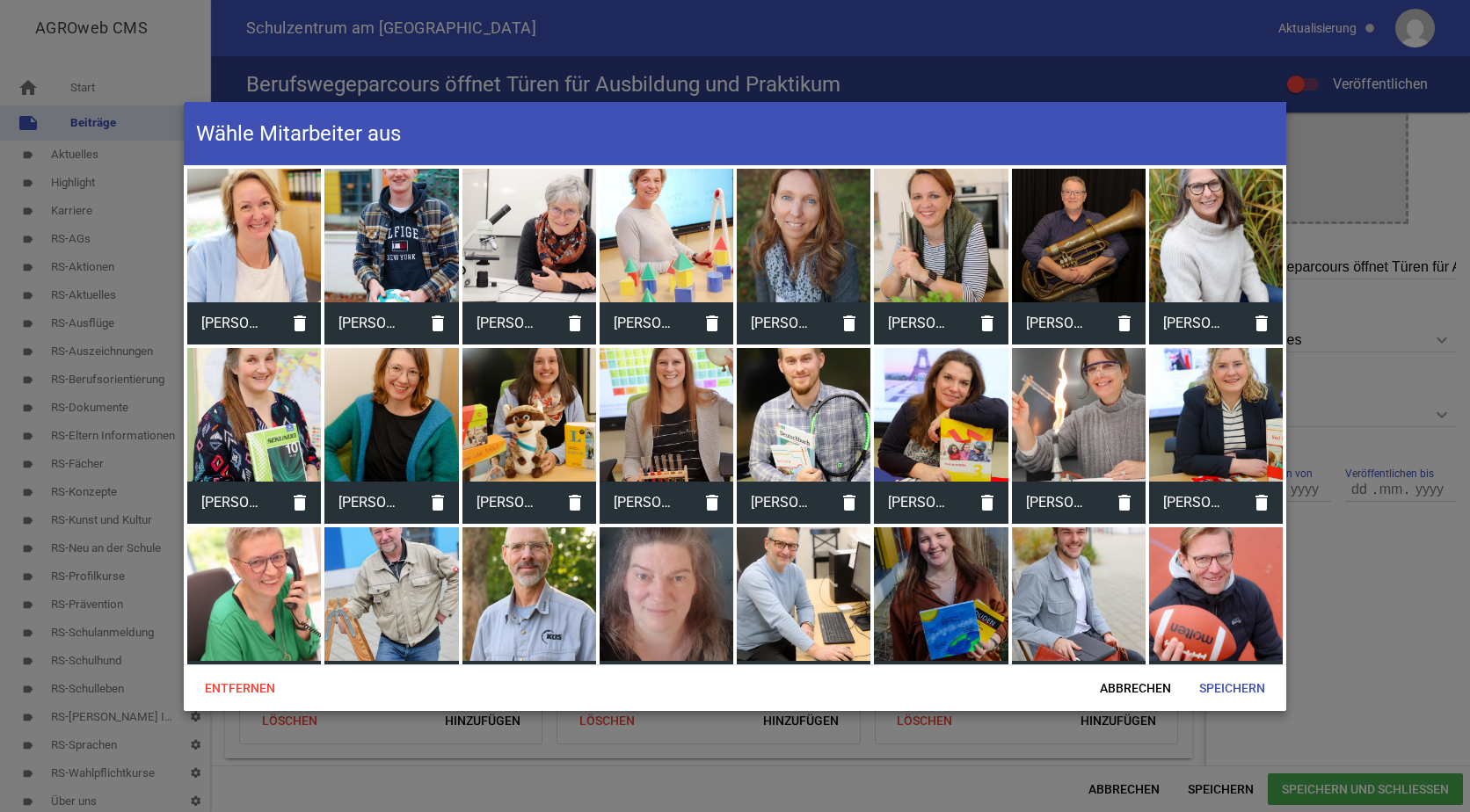
click at [781, 240] on div at bounding box center [804, 236] width 133 height 133
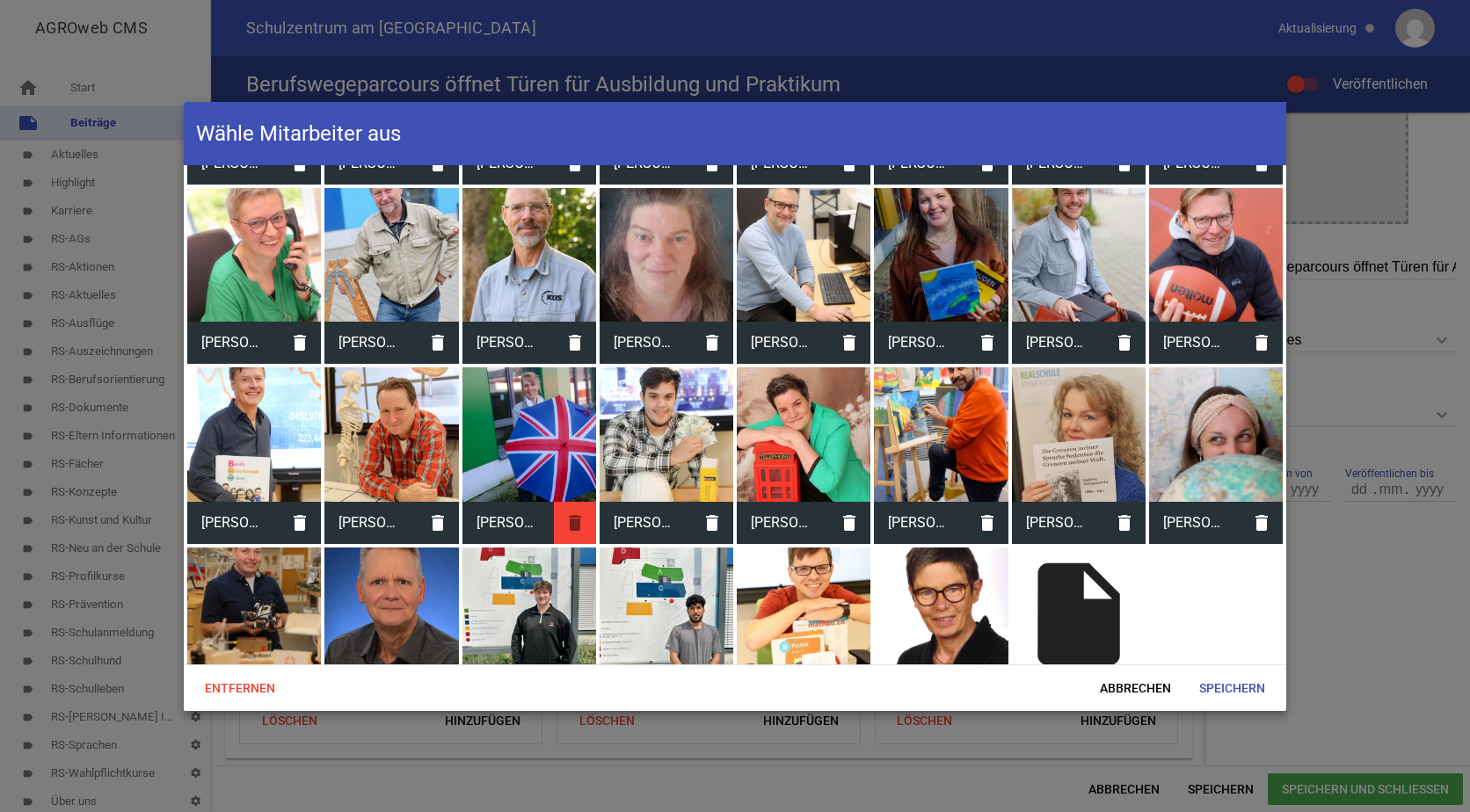
scroll to position [309, 0]
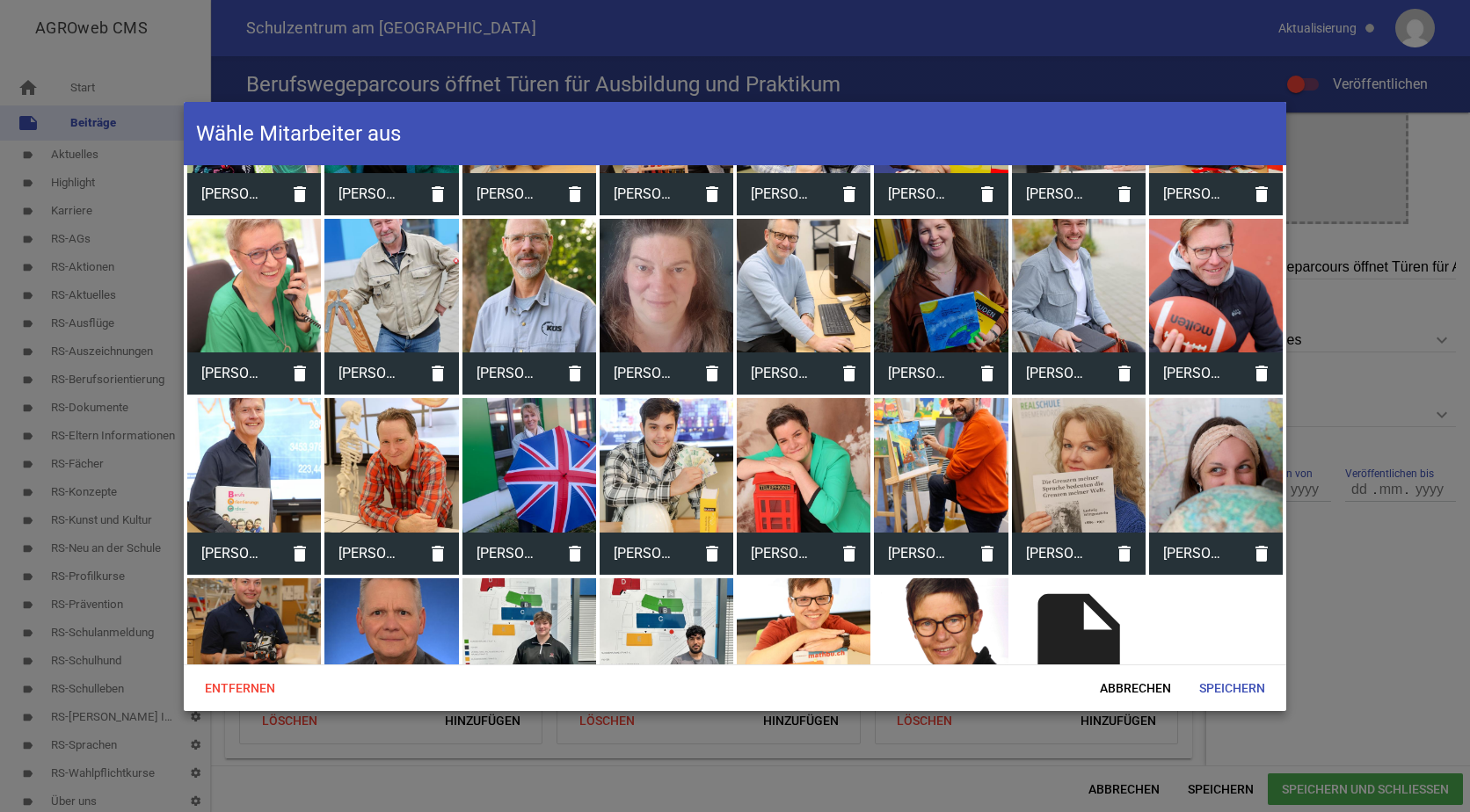
click at [269, 421] on div at bounding box center [253, 465] width 133 height 133
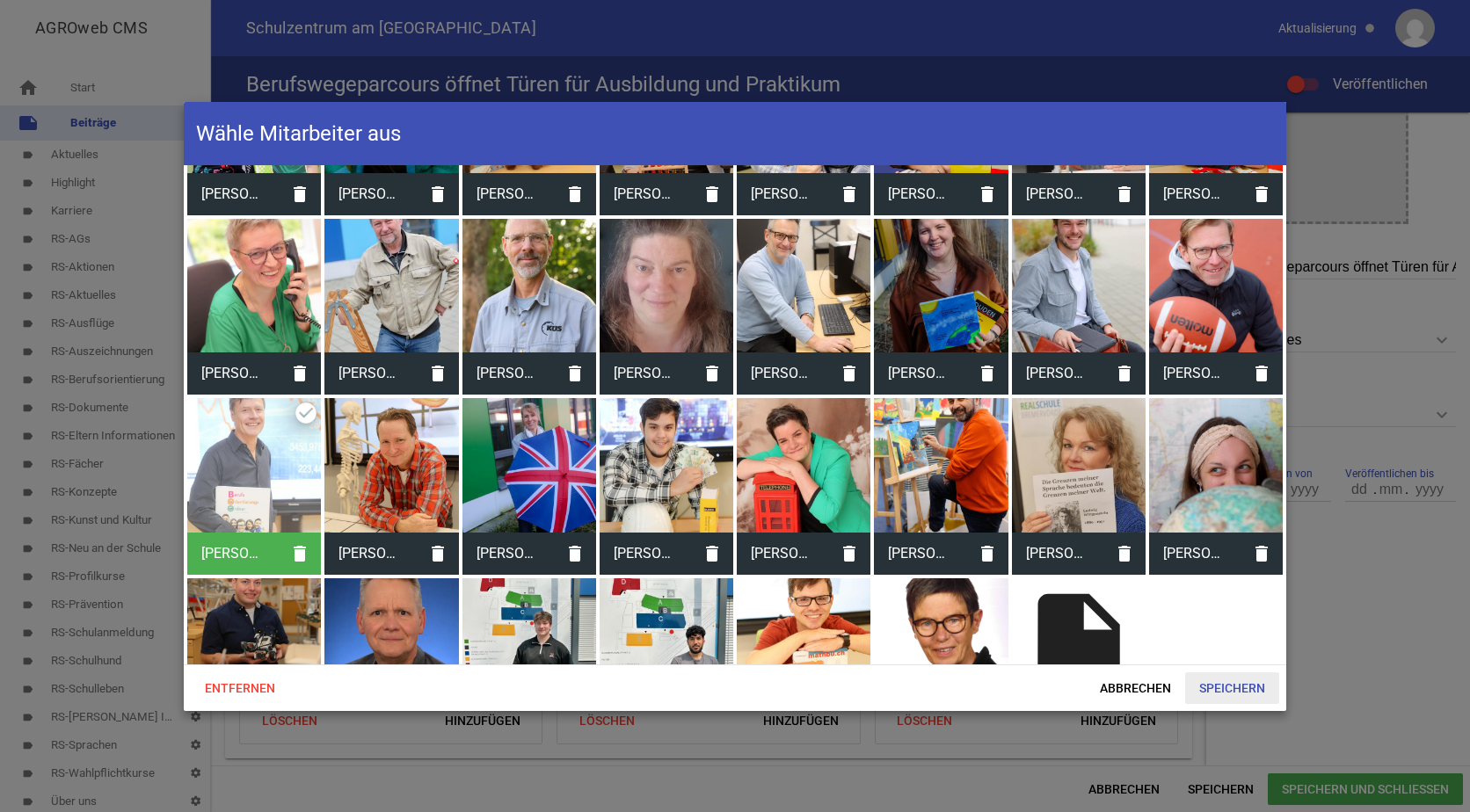
click at [1226, 682] on span "Speichern" at bounding box center [1232, 688] width 94 height 32
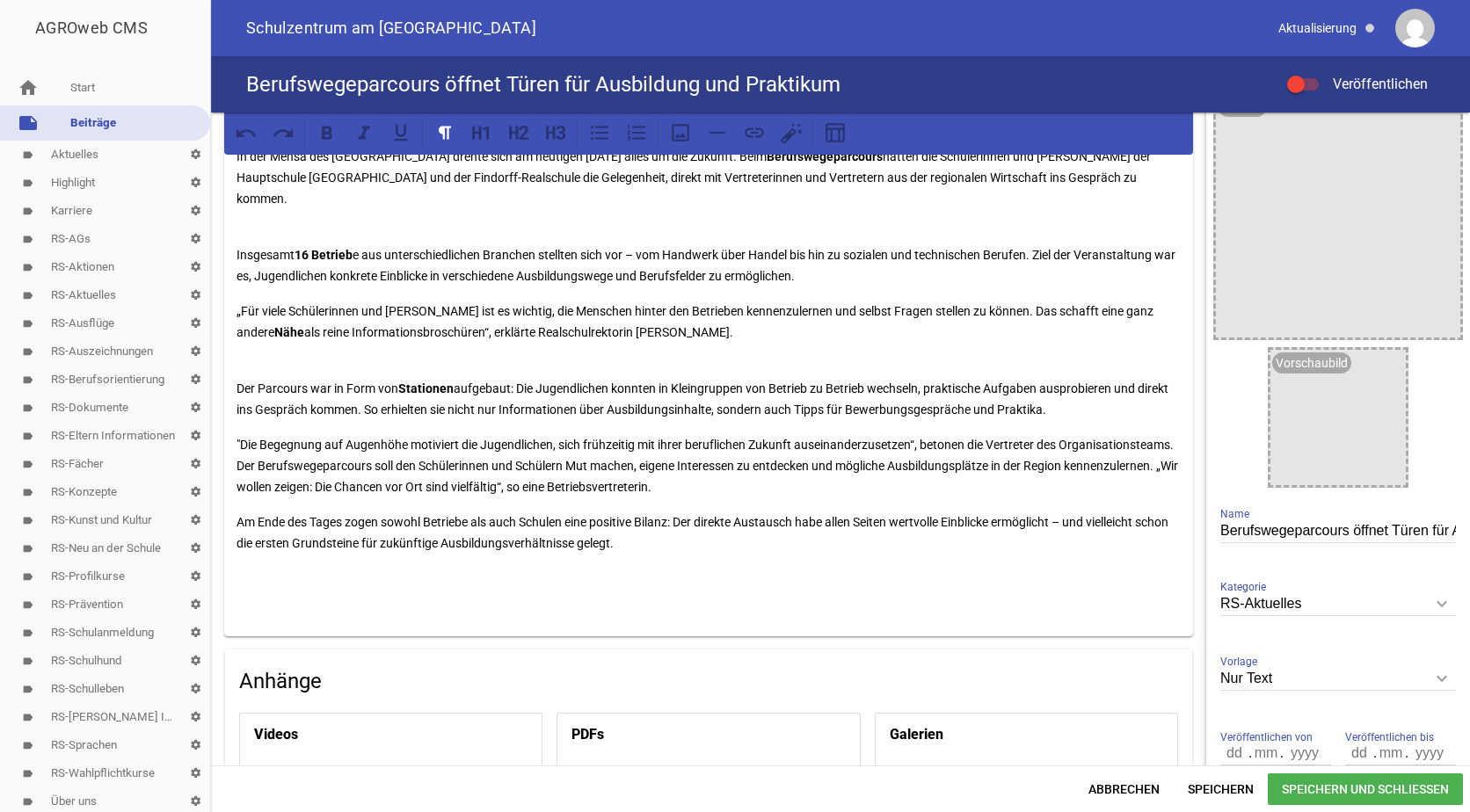
scroll to position [0, 0]
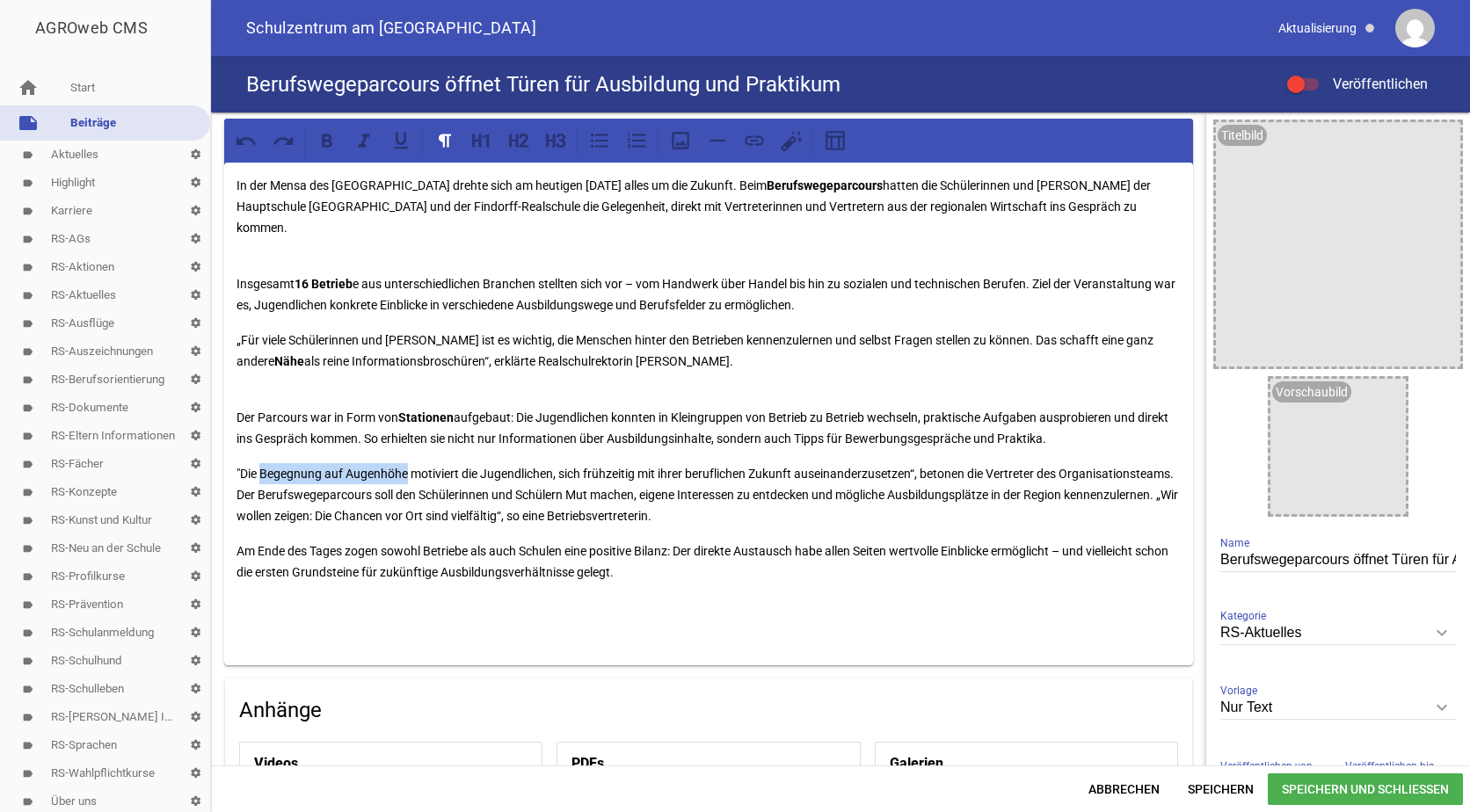
drag, startPoint x: 409, startPoint y: 453, endPoint x: 261, endPoint y: 453, distance: 148.0
click at [261, 464] on p ""Die Begegnung auf Augenhöhe motiviert die Jugendlichen, sich frühzeitig mit ih…" at bounding box center [709, 495] width 944 height 63
click at [329, 145] on icon at bounding box center [327, 140] width 10 height 13
click at [535, 464] on p ""Die Begegnung auf Augenhöhe motiviert die Jugendlichen, sich frühzeitig mit ih…" at bounding box center [709, 495] width 944 height 63
drag, startPoint x: 590, startPoint y: 448, endPoint x: 798, endPoint y: 451, distance: 208.0
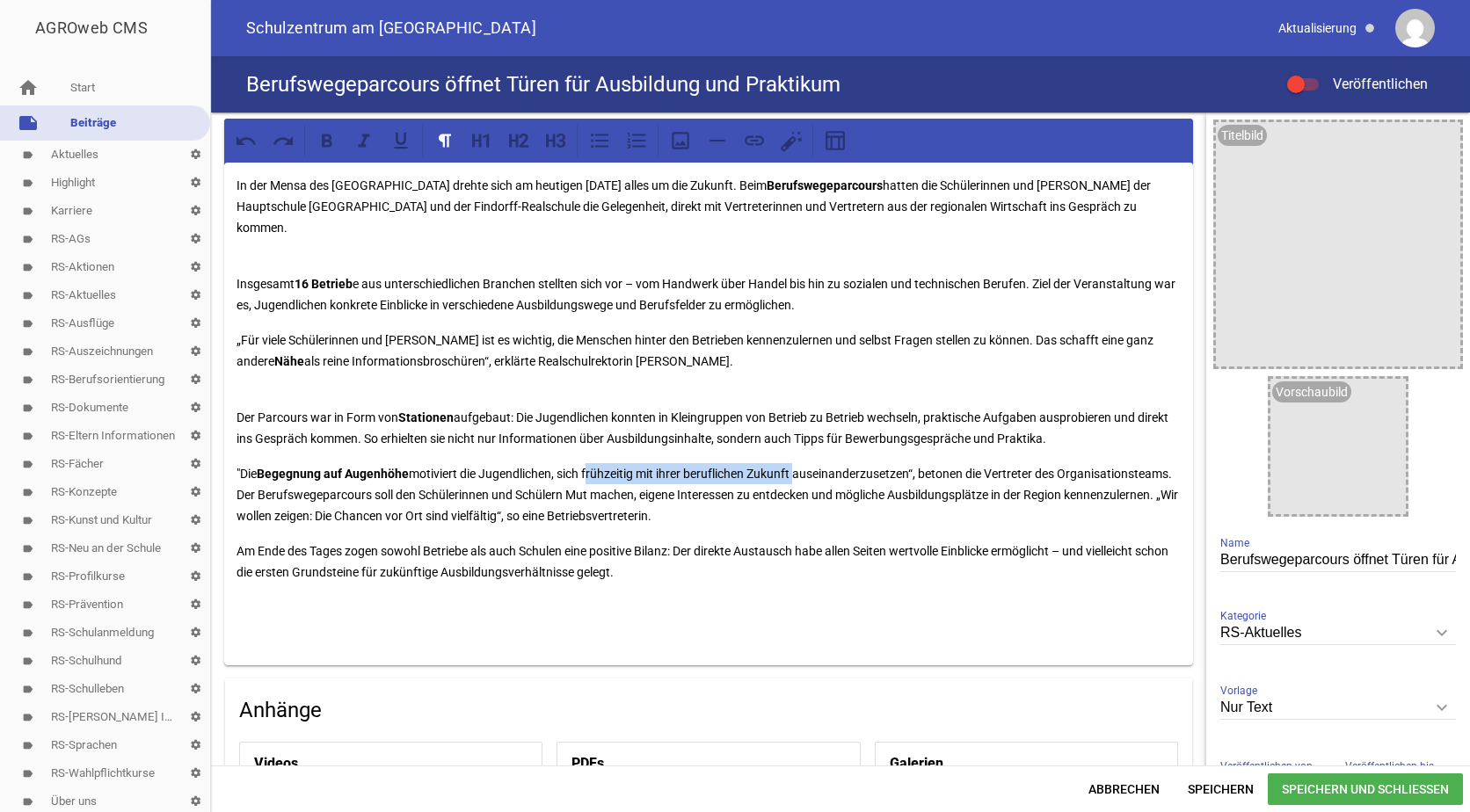
click at [798, 464] on p ""Die Begegnung auf Augenhöhe motiviert die Jugendlichen, sich frühzeitig mit ih…" at bounding box center [709, 495] width 944 height 63
click at [329, 137] on icon at bounding box center [327, 141] width 23 height 23
click at [643, 293] on p "Insgesamt 16 Betrieb e aus unterschiedlichen Branchen stellten sich vor – vom H…" at bounding box center [709, 294] width 944 height 42
click at [349, 475] on p ""Die Begegnung auf Augenhöhe motiviert die Jugendlichen, sich frühzeitig mit ih…" at bounding box center [709, 495] width 944 height 63
click at [1050, 464] on p ""Die Begegnung auf Augenhöhe motiviert die Jugendlichen, sich frühzeitig mit ih…" at bounding box center [709, 495] width 944 height 63
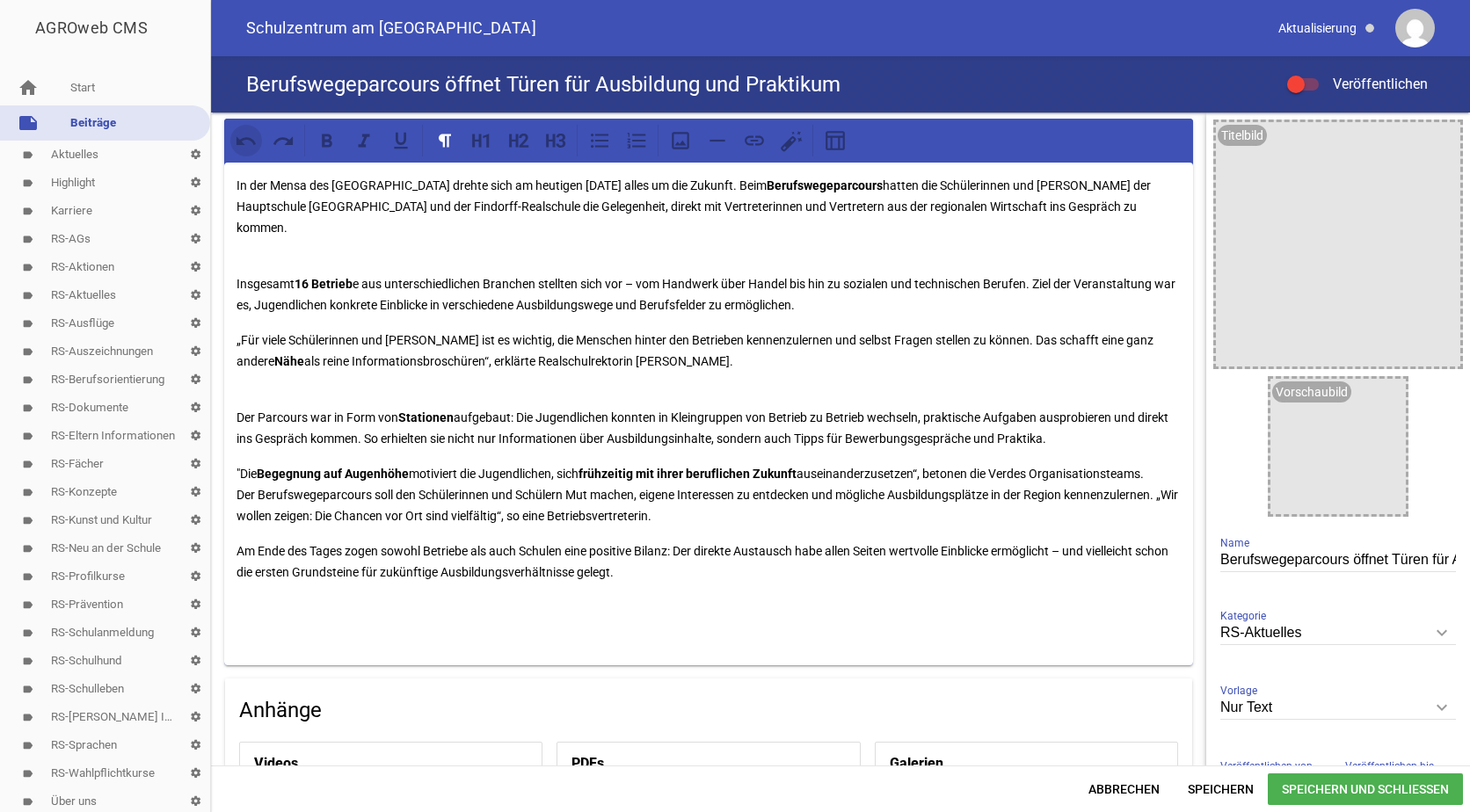
click at [235, 135] on icon at bounding box center [246, 141] width 23 height 23
drag, startPoint x: 599, startPoint y: 547, endPoint x: 672, endPoint y: 545, distance: 73.0
click at [672, 545] on p "Am Ende des Tages zogen sowohl Betriebe als auch Schulen eine positive Bilanz: …" at bounding box center [709, 561] width 944 height 42
click at [322, 142] on icon at bounding box center [327, 141] width 23 height 23
click at [703, 361] on div "In der Mensa des [GEOGRAPHIC_DATA] drehte sich am heutigen [DATE] alles um die …" at bounding box center [709, 414] width 969 height 503
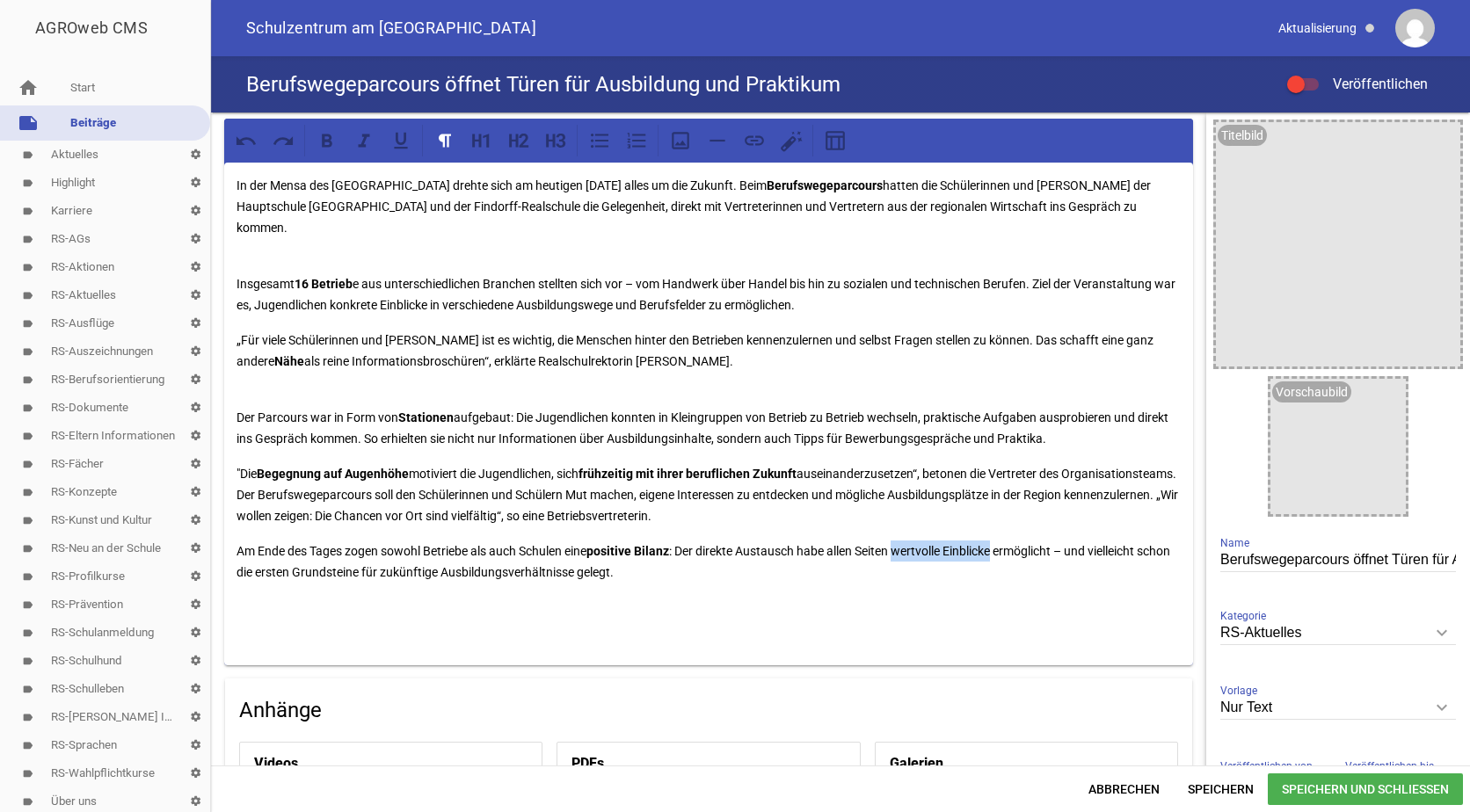
drag, startPoint x: 907, startPoint y: 553, endPoint x: 1004, endPoint y: 555, distance: 97.0
click at [1004, 555] on p "Am Ende des Tages zogen sowohl Betriebe als auch Schulen eine positive Bilanz :…" at bounding box center [709, 561] width 944 height 42
click at [324, 141] on icon at bounding box center [327, 140] width 10 height 13
click at [627, 329] on p "„Für viele Schülerinnen und [PERSON_NAME] ist es wichtig, die Menschen hinter d…" at bounding box center [709, 350] width 944 height 42
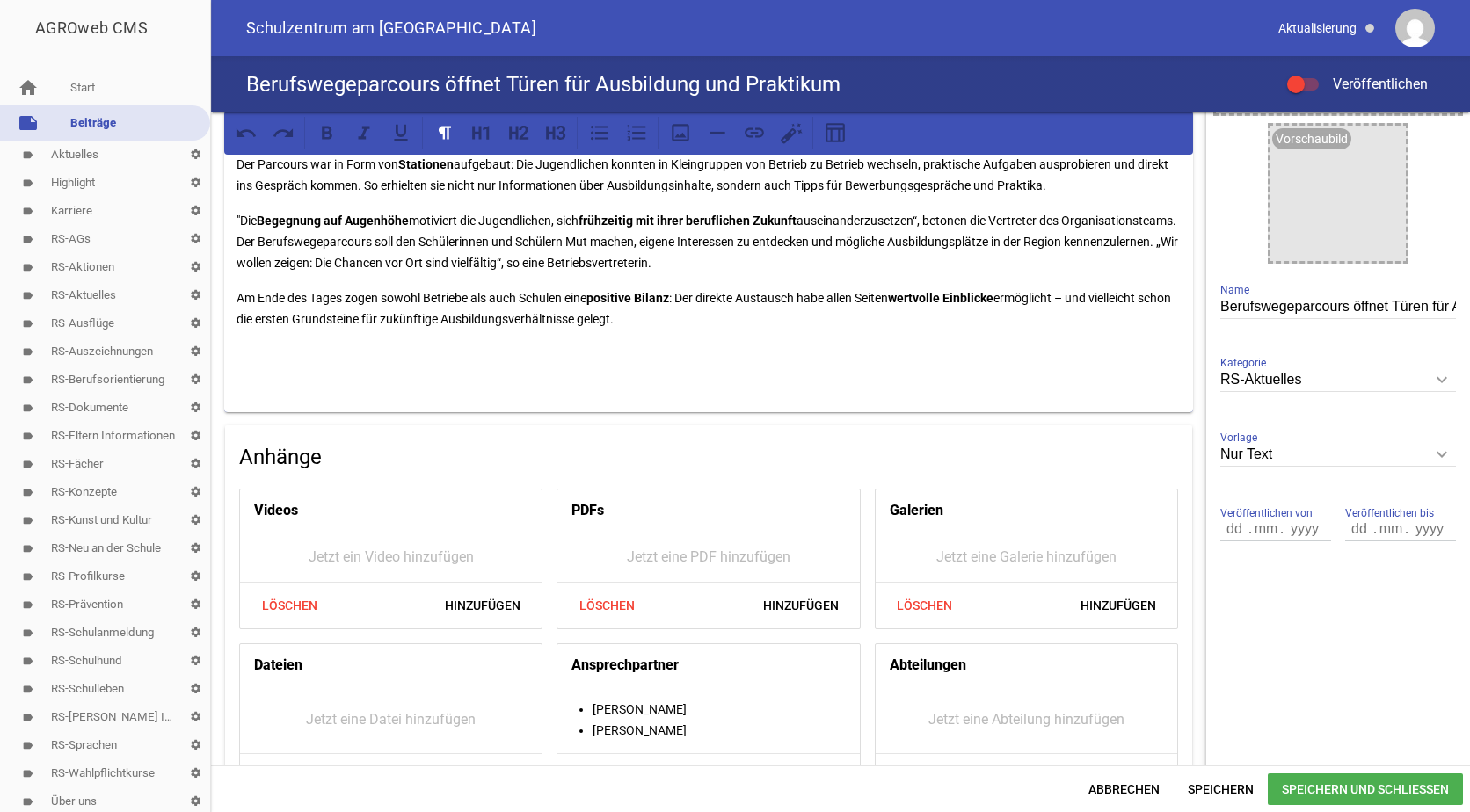
scroll to position [310, 0]
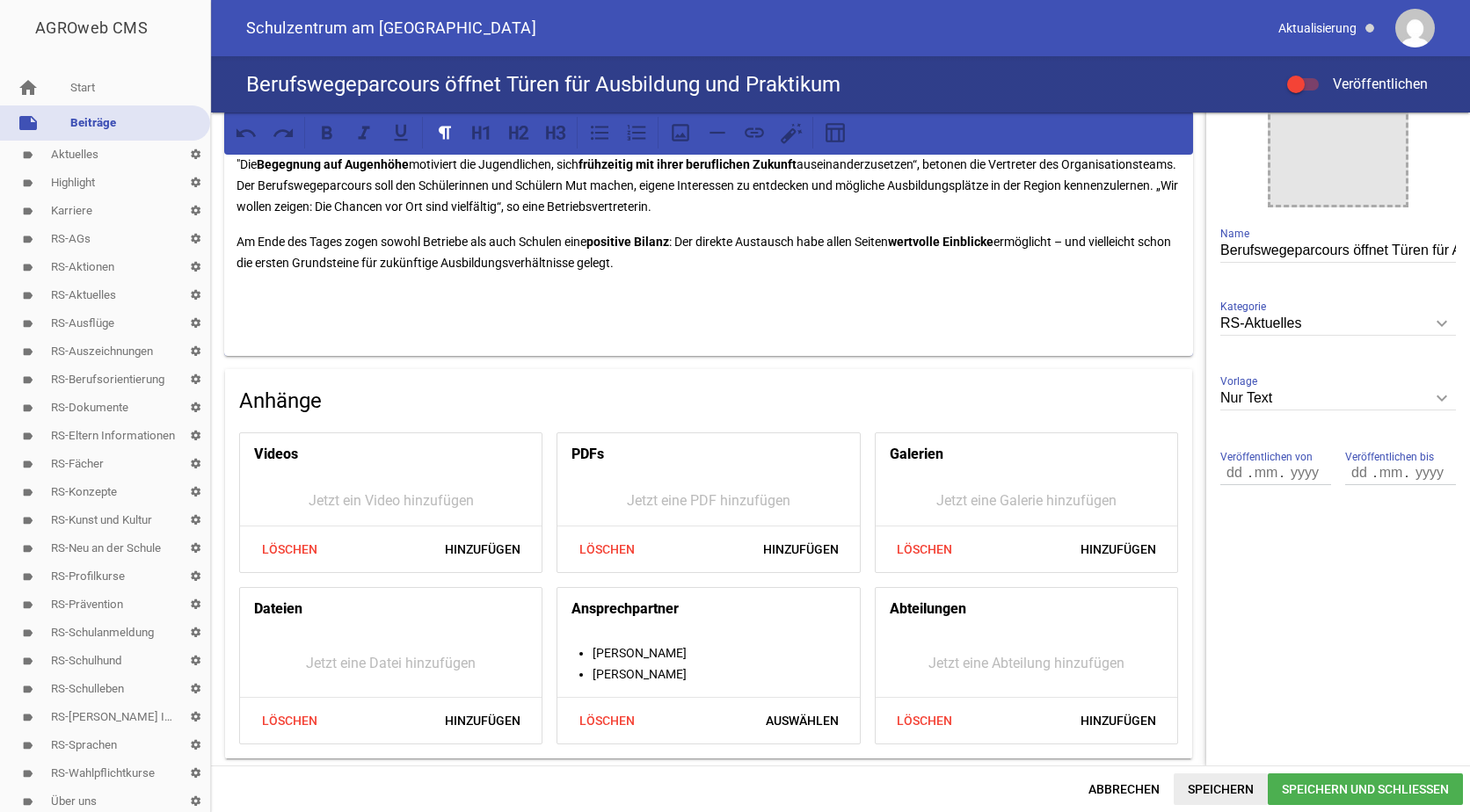
click at [1204, 789] on span "Speichern" at bounding box center [1220, 789] width 94 height 32
click at [1208, 786] on span "Speichern" at bounding box center [1220, 789] width 94 height 32
drag, startPoint x: 1211, startPoint y: 789, endPoint x: 1158, endPoint y: 751, distance: 65.2
click at [1211, 789] on span "Speichern" at bounding box center [1220, 789] width 94 height 32
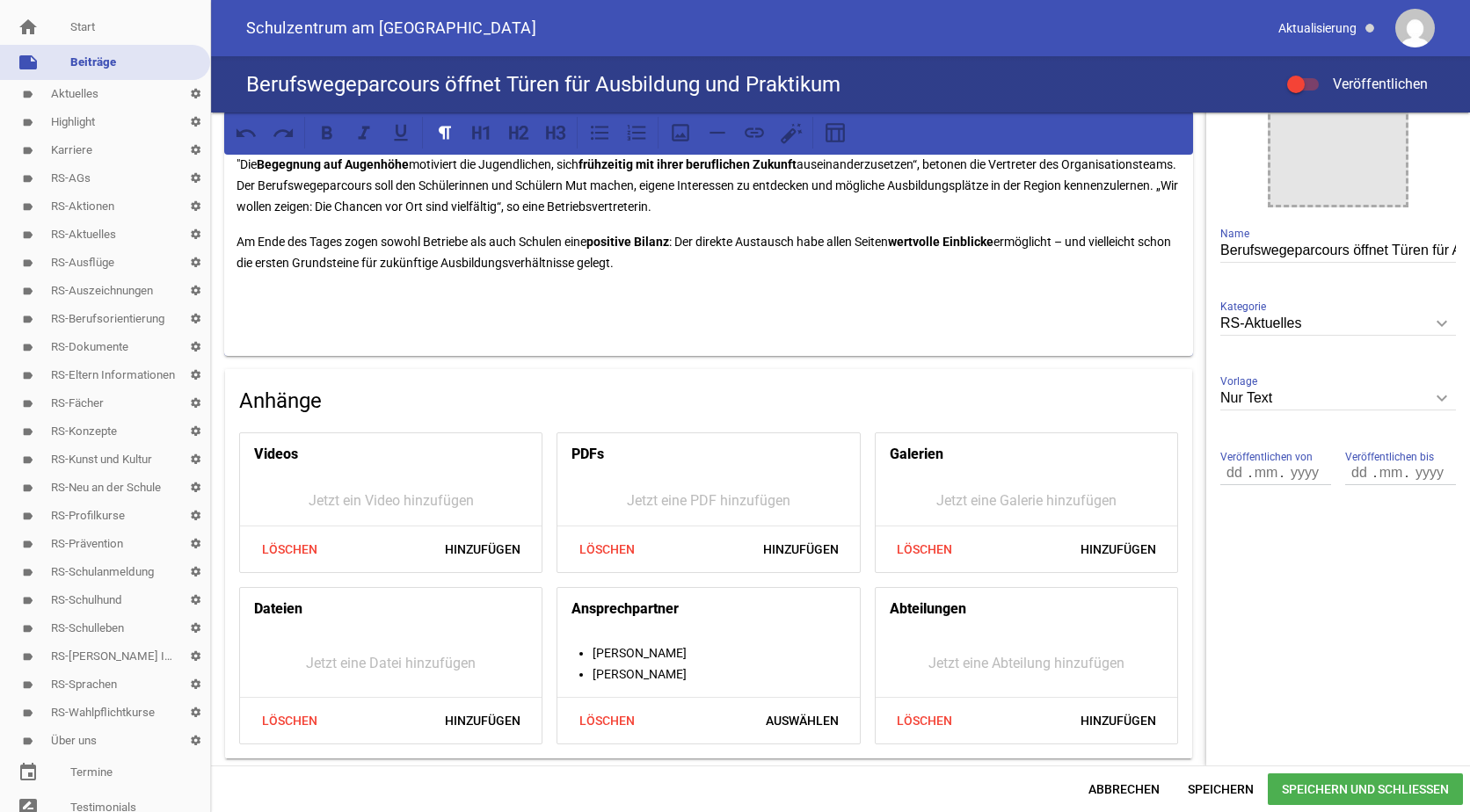
scroll to position [264, 0]
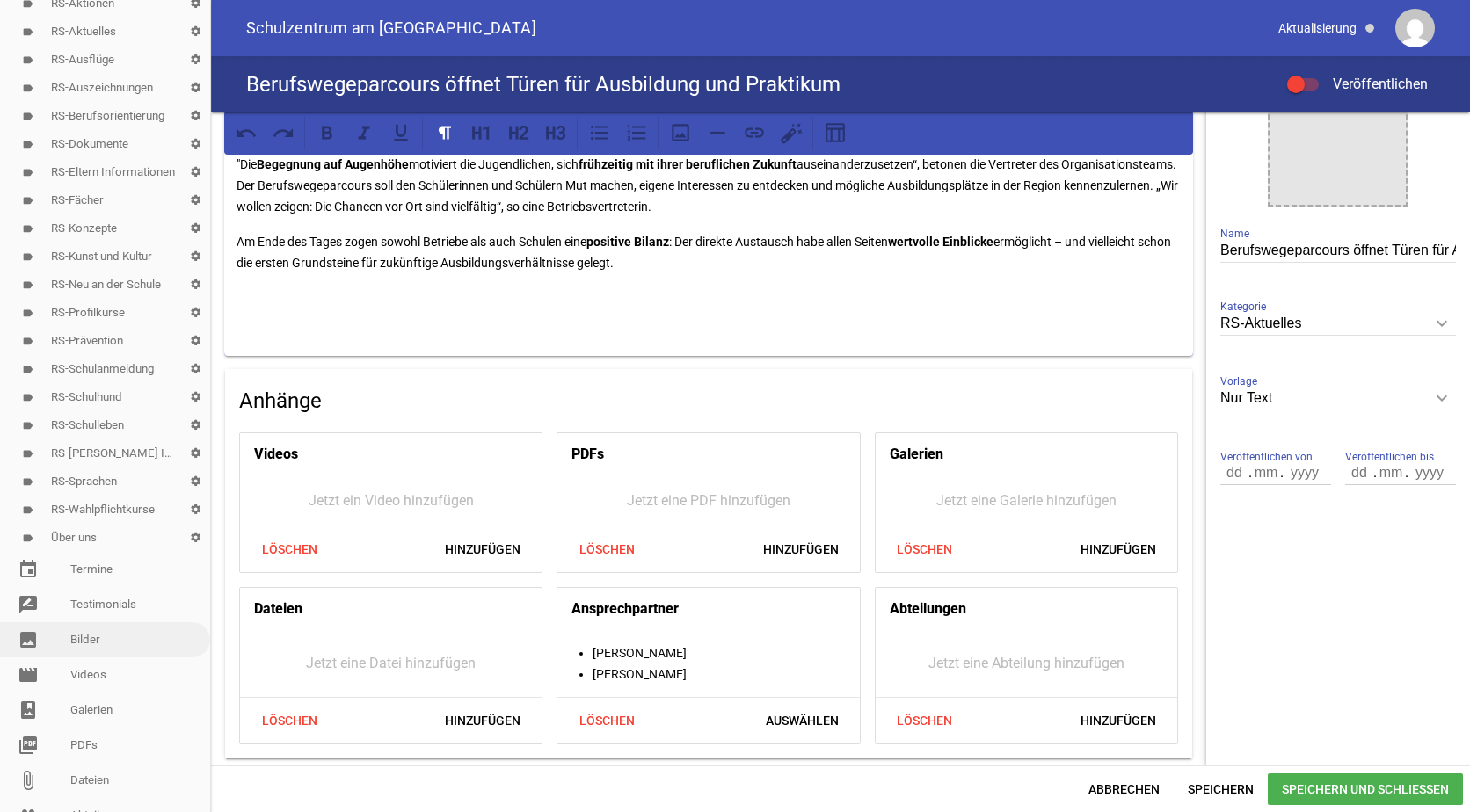
click at [83, 636] on link "image Bilder" at bounding box center [105, 639] width 210 height 35
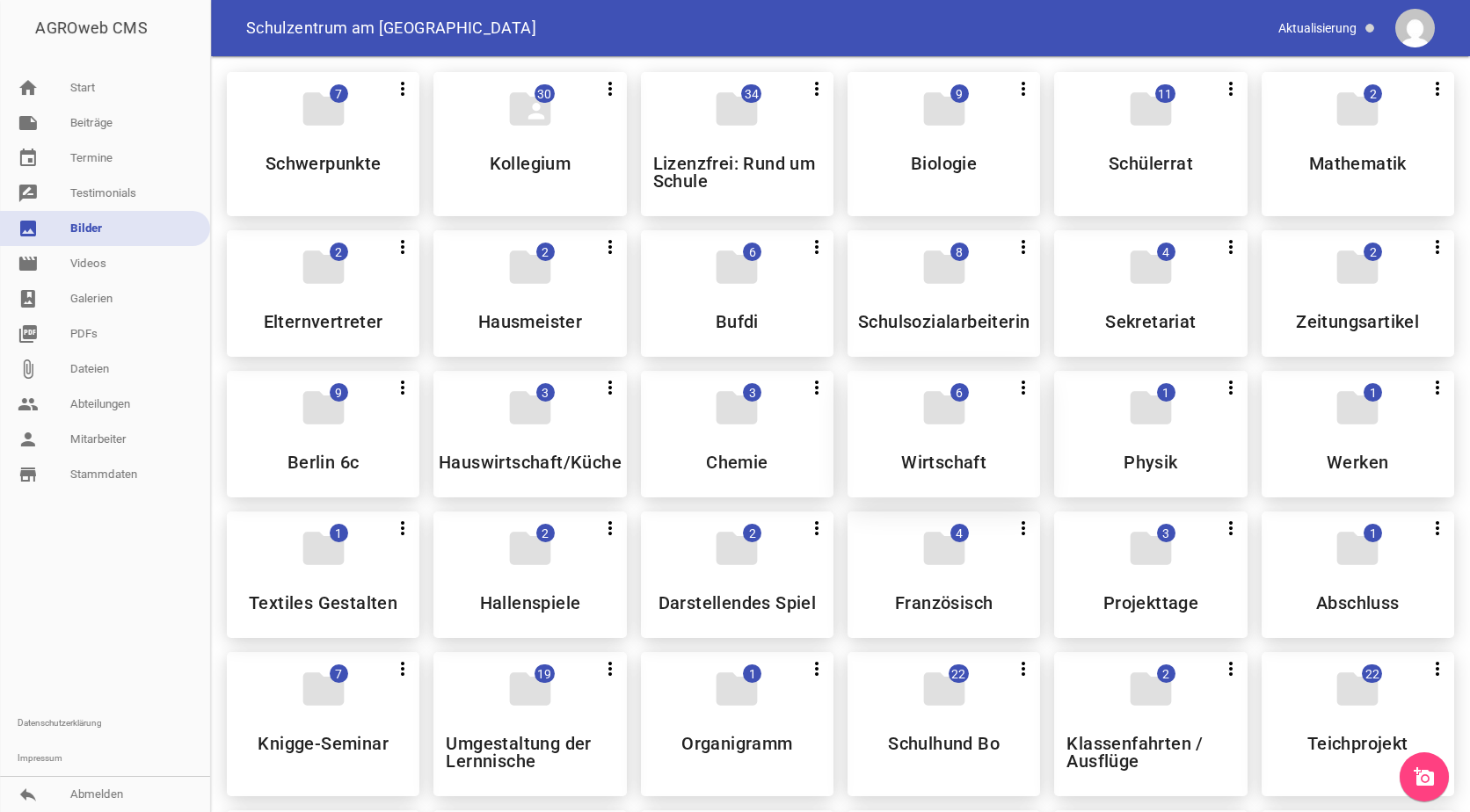
click at [897, 443] on div "folder 6 more_vert Teilen Bearbeiten Löschen Wirtschaft" at bounding box center [943, 434] width 192 height 127
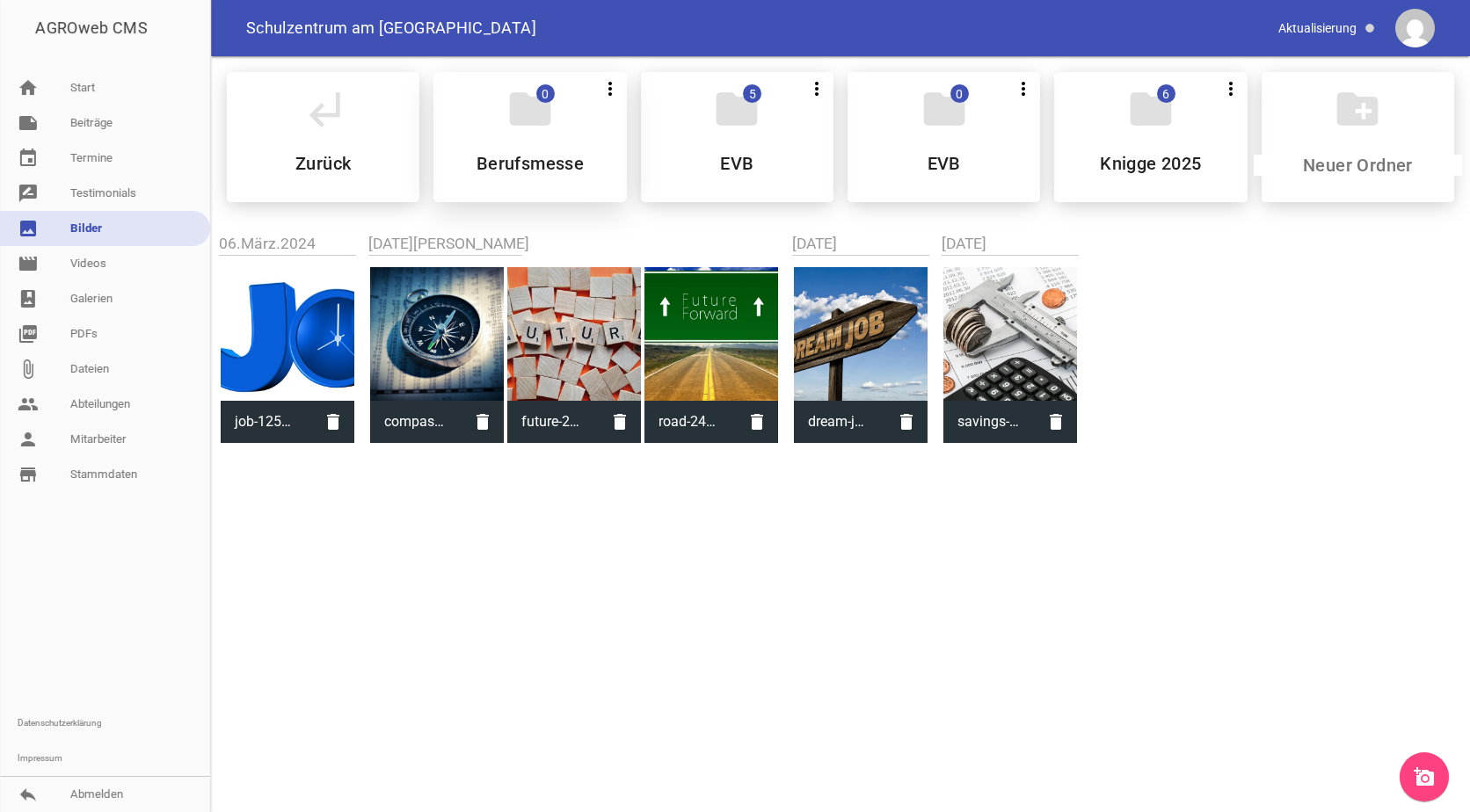
click at [530, 158] on h5 "Berufsmesse" at bounding box center [530, 163] width 107 height 18
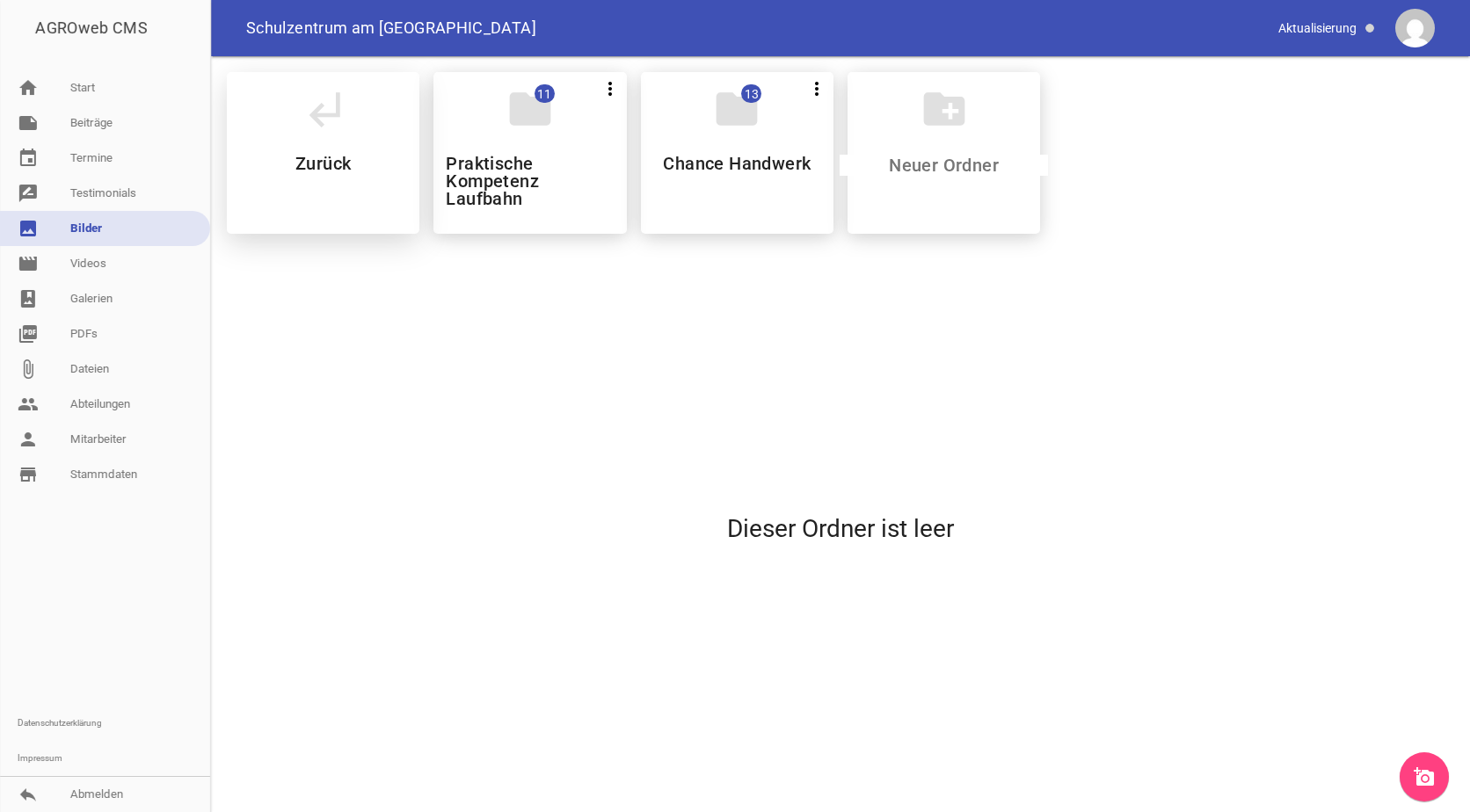
click at [331, 118] on icon "subdirectory_arrow_left" at bounding box center [323, 109] width 49 height 49
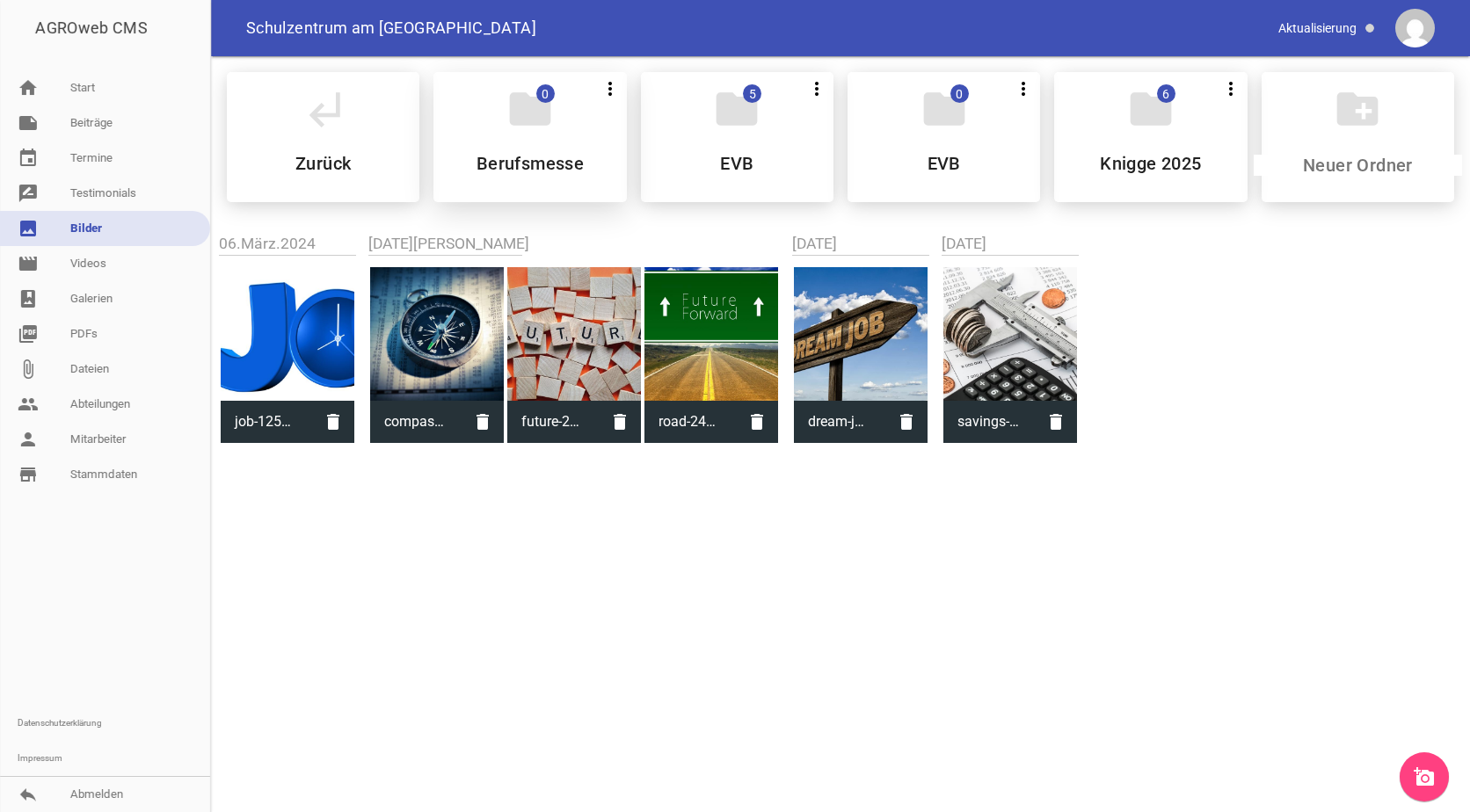
click at [539, 143] on div "folder 0 more_vert Teilen Bearbeiten Löschen Berufsmesse" at bounding box center [529, 137] width 192 height 130
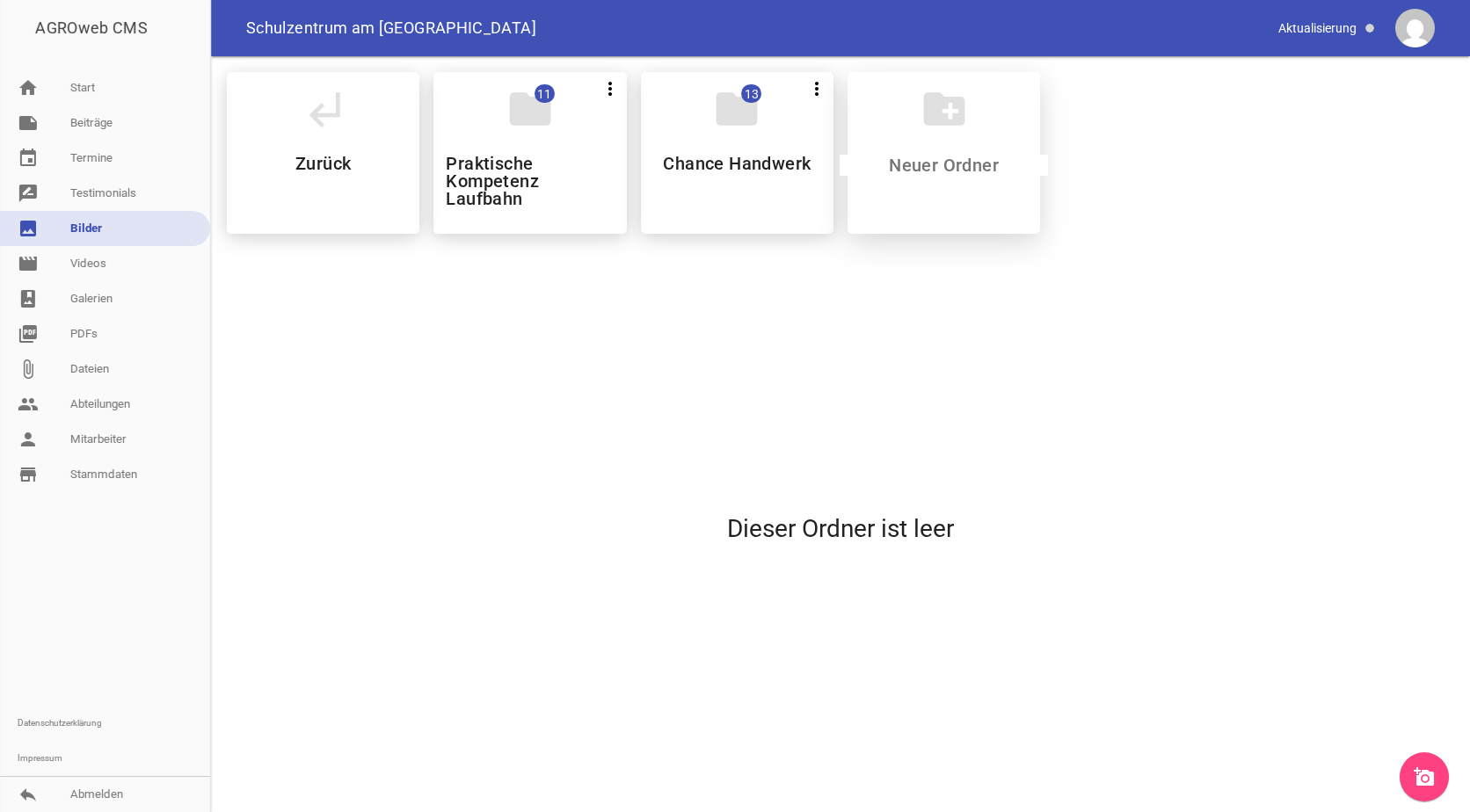
click at [930, 169] on input at bounding box center [943, 165] width 208 height 21
type input "Berufswegeparcours"
click at [930, 169] on h5 "Berufswegeparcours" at bounding box center [944, 163] width 169 height 18
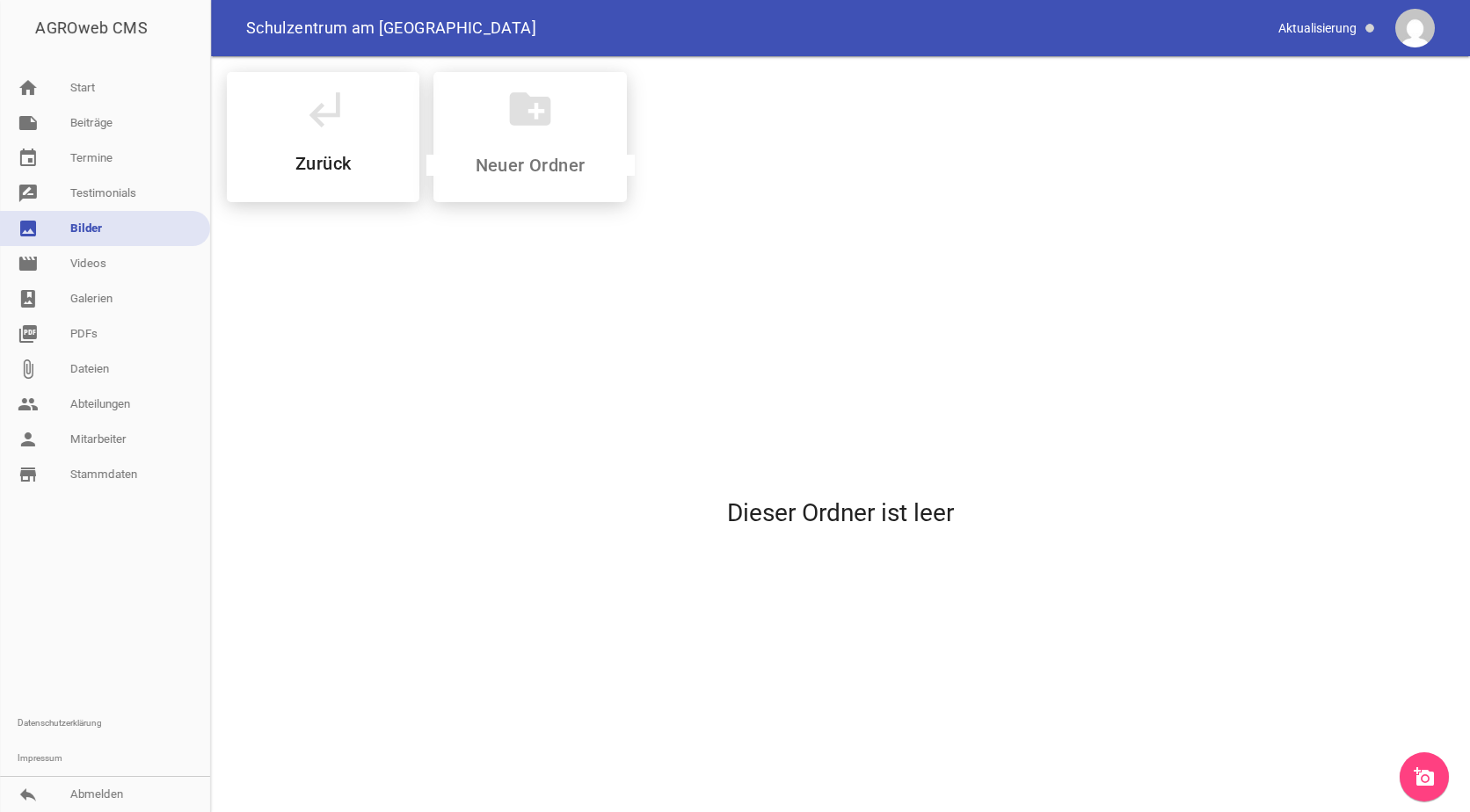
click at [1420, 769] on icon "add_a_photo" at bounding box center [1424, 777] width 21 height 21
